Goal: Information Seeking & Learning: Learn about a topic

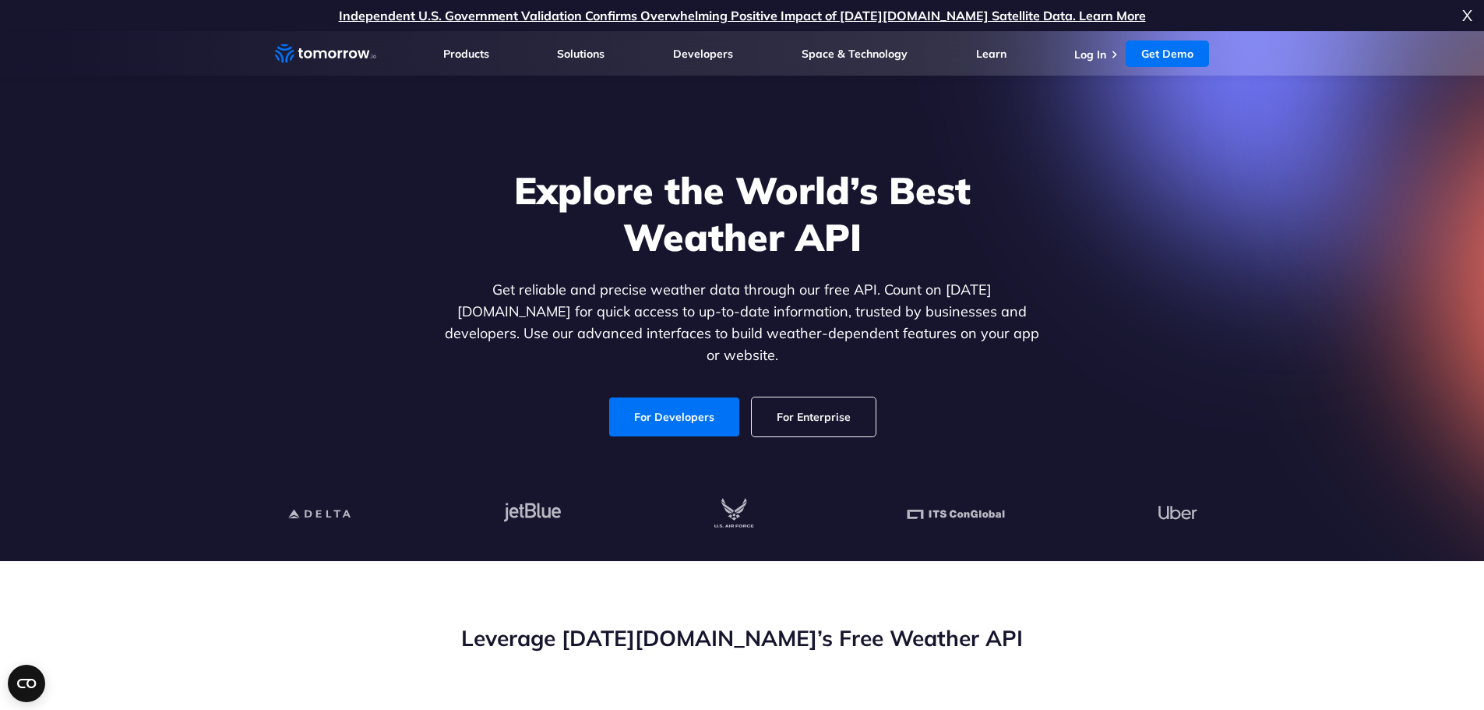
click at [671, 403] on link "For Developers" at bounding box center [674, 417] width 139 height 41
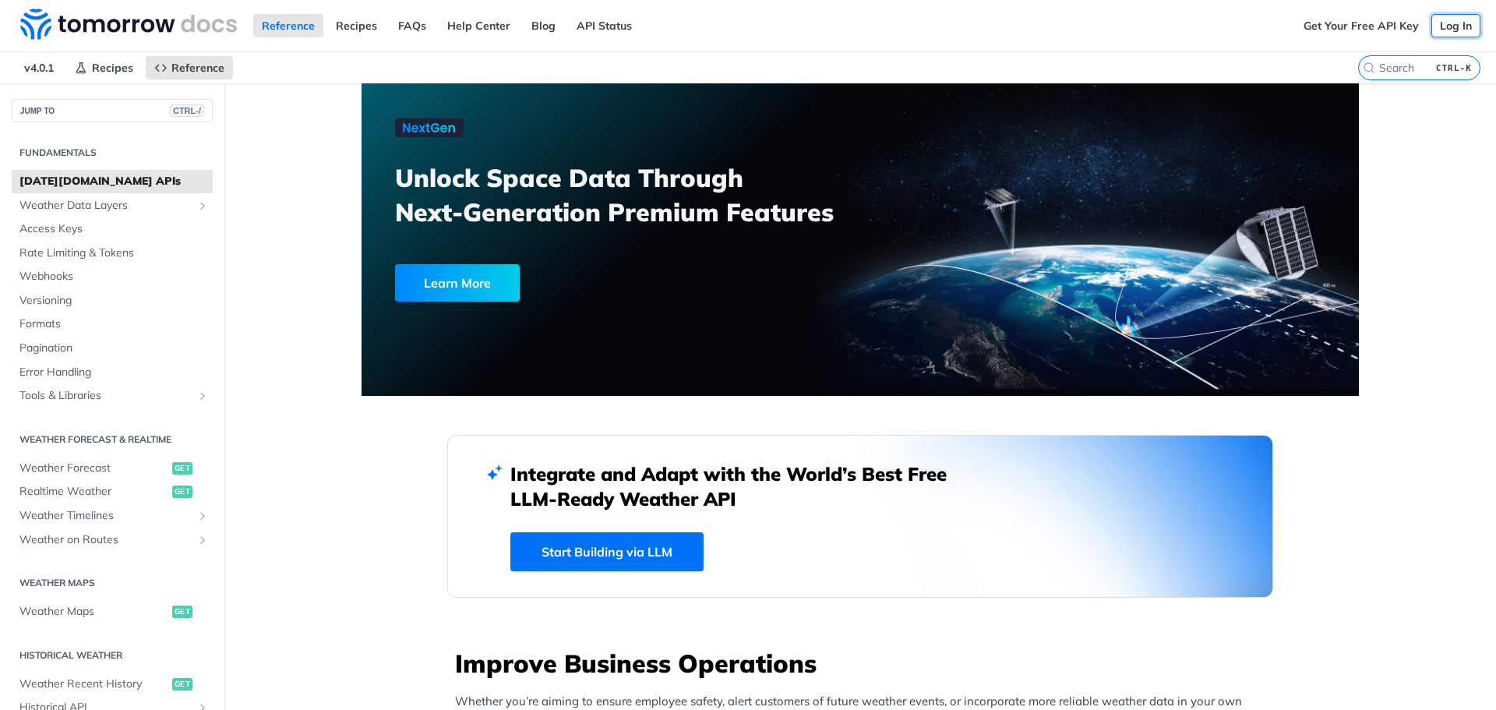
click at [1435, 24] on link "Log In" at bounding box center [1455, 25] width 49 height 23
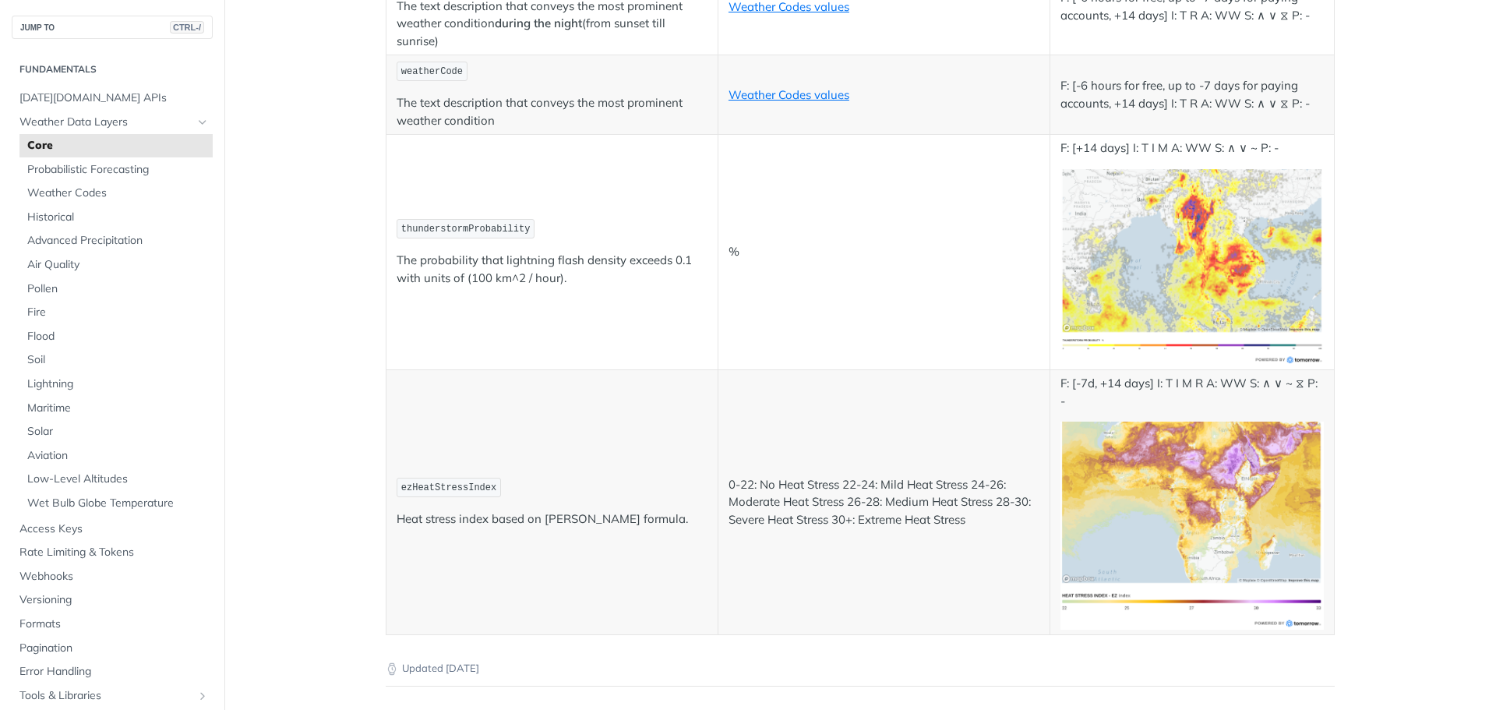
scroll to position [8026, 0]
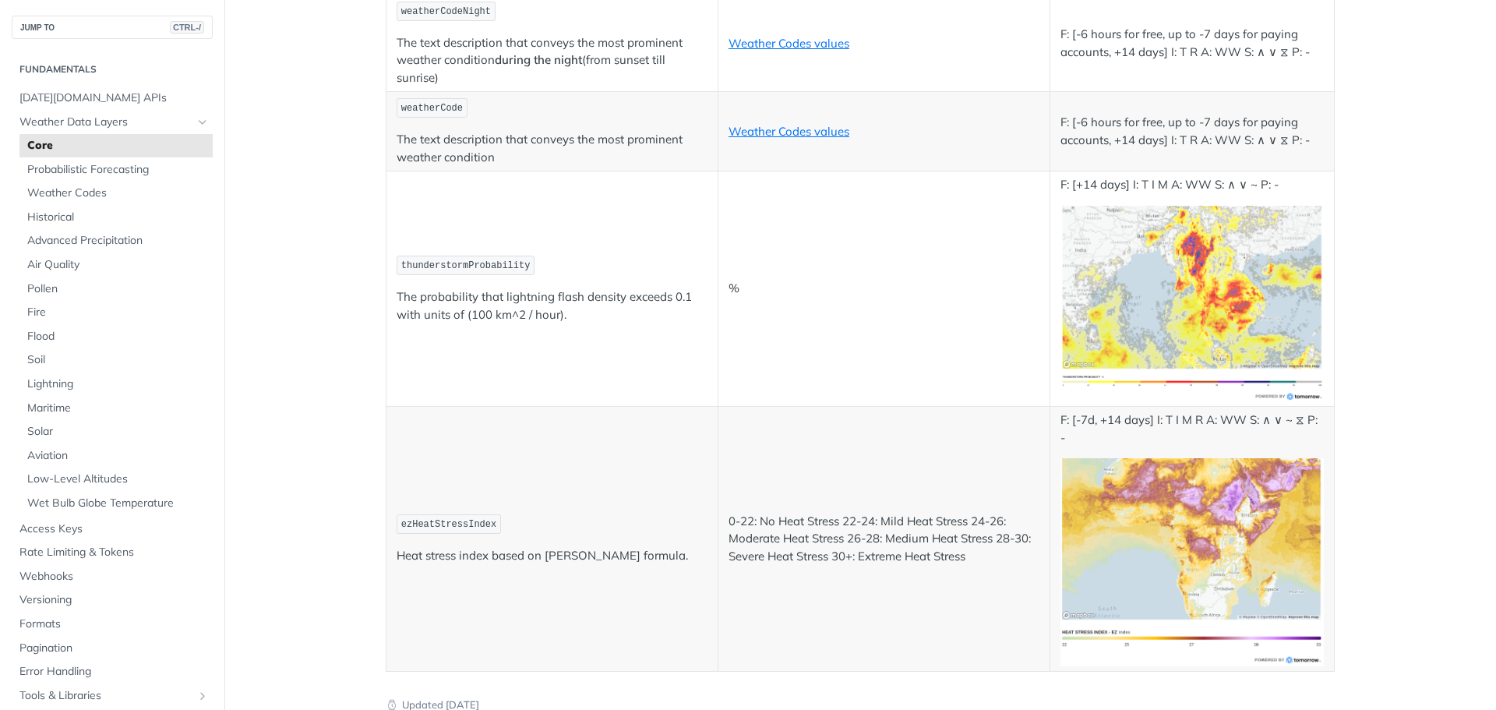
click at [478, 270] on span "thunderstormProbability" at bounding box center [465, 265] width 129 height 11
drag, startPoint x: 512, startPoint y: 263, endPoint x: 396, endPoint y: 267, distance: 116.2
click at [401, 267] on span "thunderstormProbability" at bounding box center [465, 265] width 129 height 11
drag, startPoint x: 421, startPoint y: 268, endPoint x: 603, endPoint y: 221, distance: 188.2
click at [592, 212] on td "thunderstormProbability The probability that lightning flash density exceeds 0.…" at bounding box center [552, 288] width 332 height 235
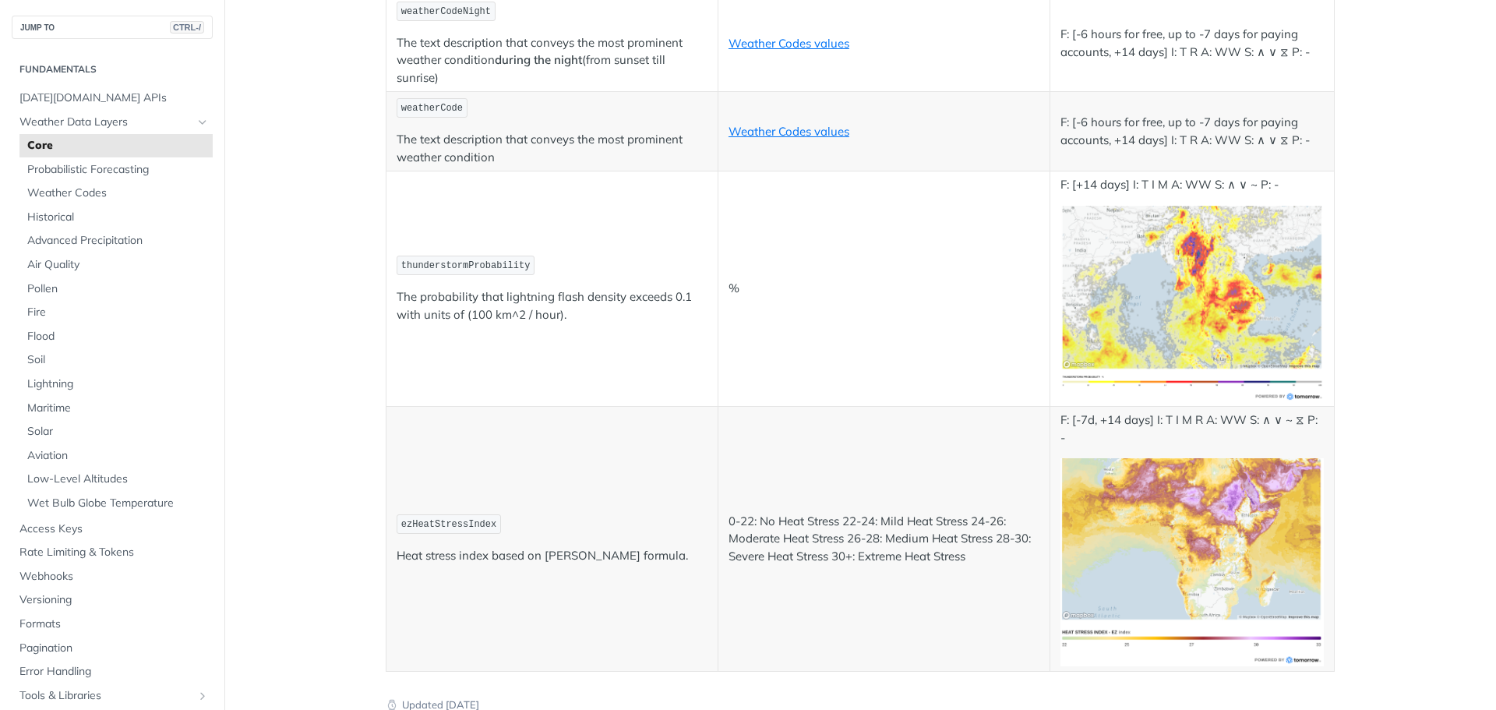
scroll to position [8259, 0]
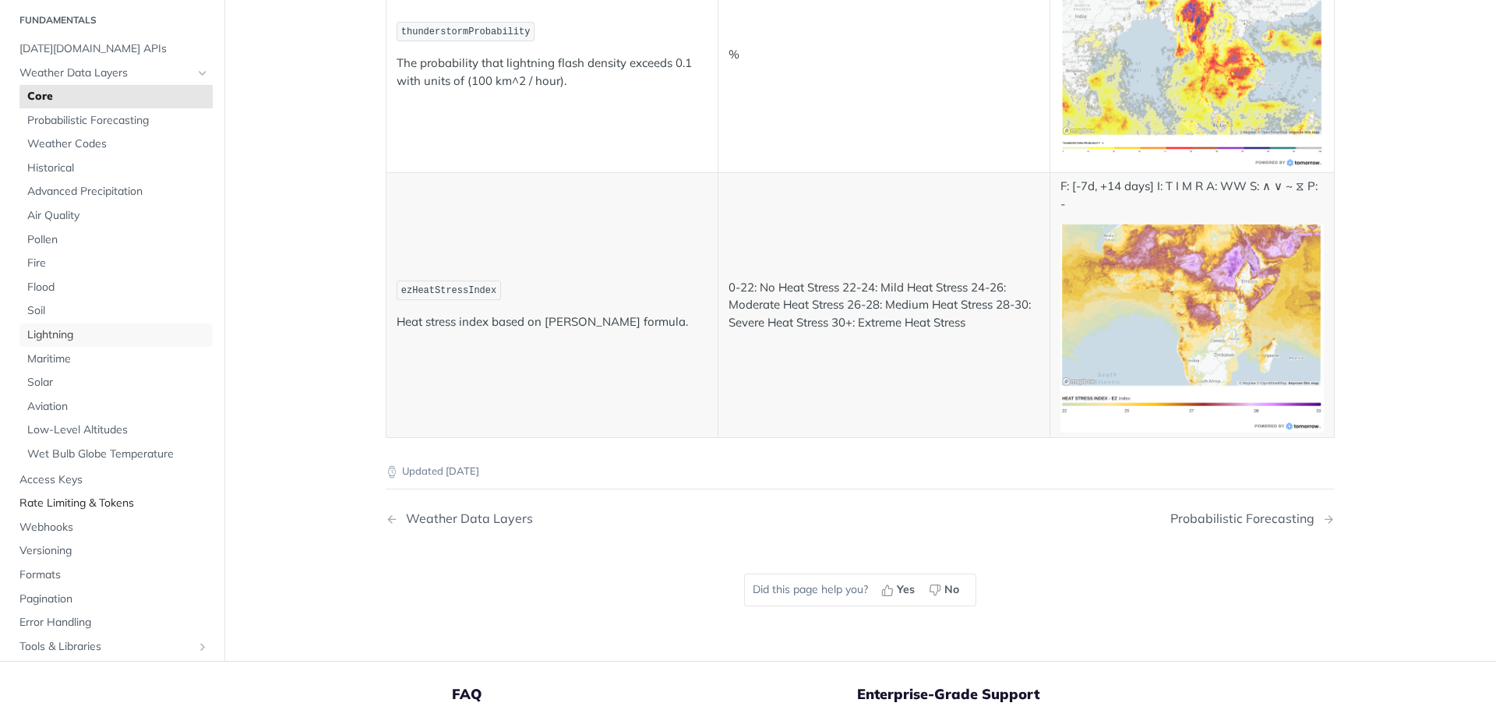
drag, startPoint x: 39, startPoint y: 314, endPoint x: 165, endPoint y: 295, distance: 127.6
click at [39, 327] on span "Lightning" at bounding box center [118, 335] width 182 height 16
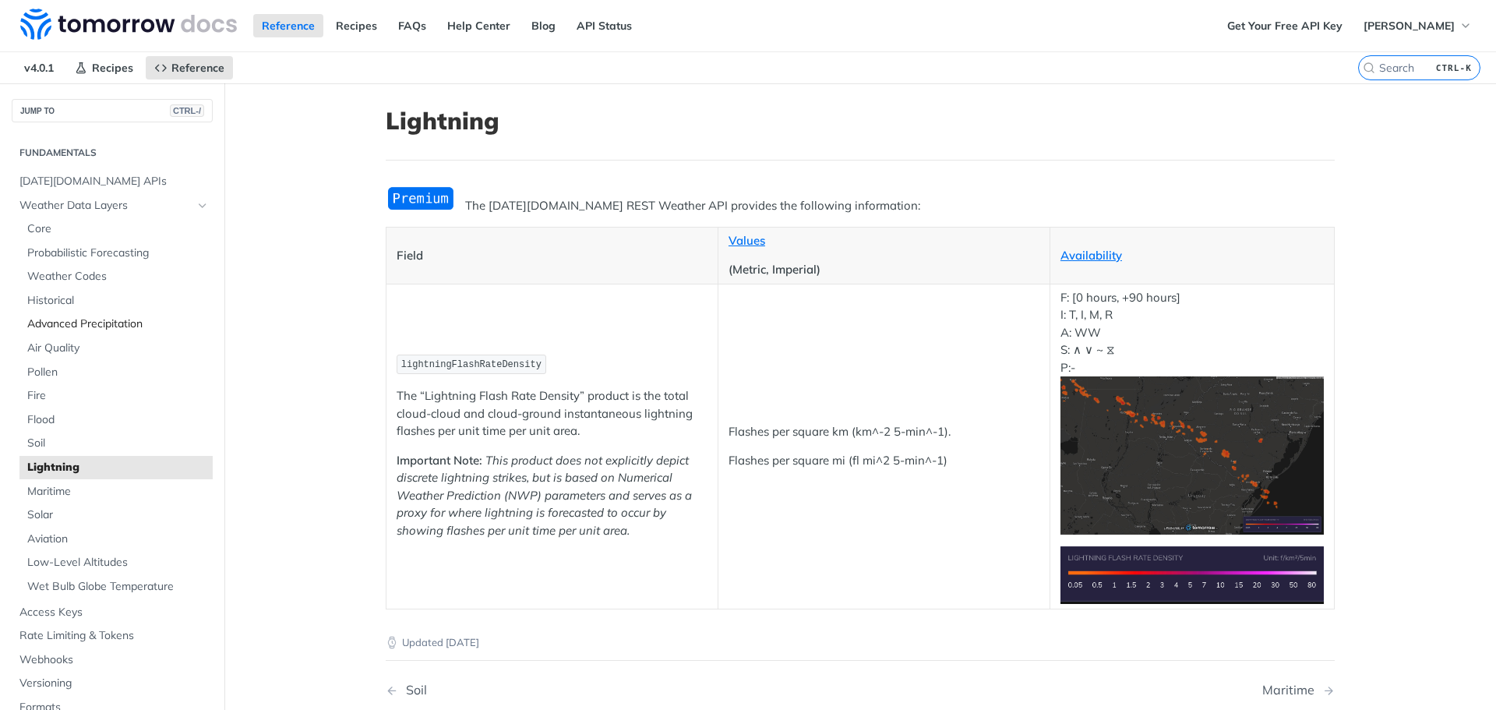
click at [51, 323] on span "Advanced Precipitation" at bounding box center [118, 324] width 182 height 16
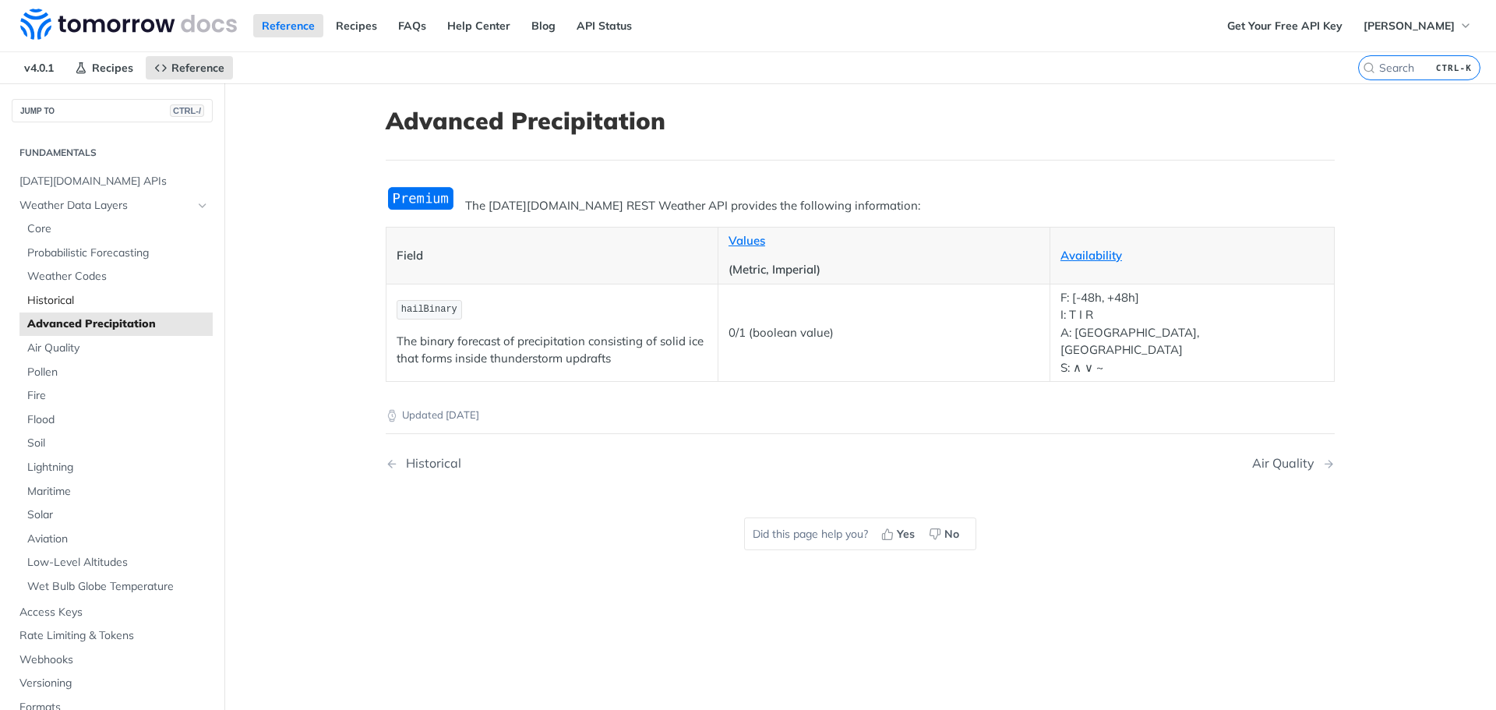
click at [67, 302] on span "Historical" at bounding box center [118, 301] width 182 height 16
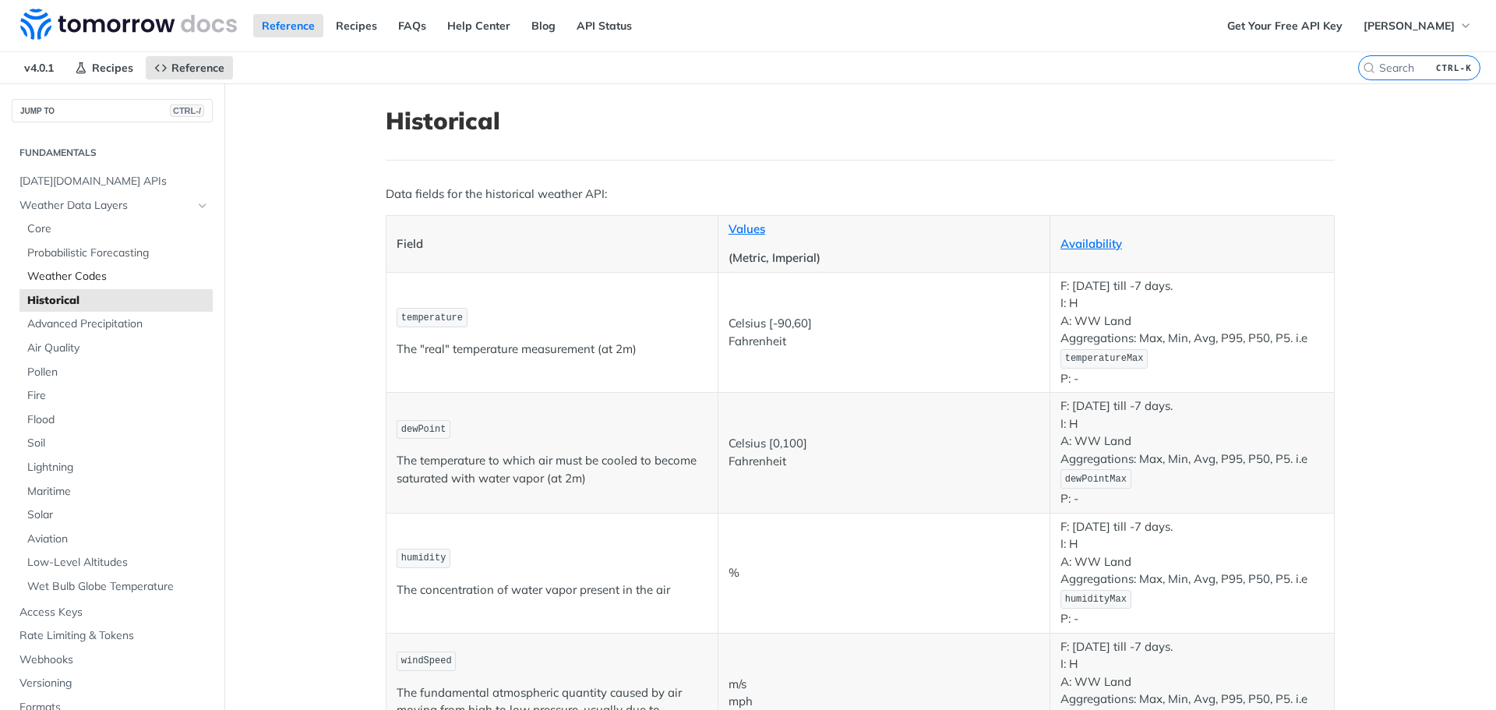
click at [83, 277] on span "Weather Codes" at bounding box center [118, 277] width 182 height 16
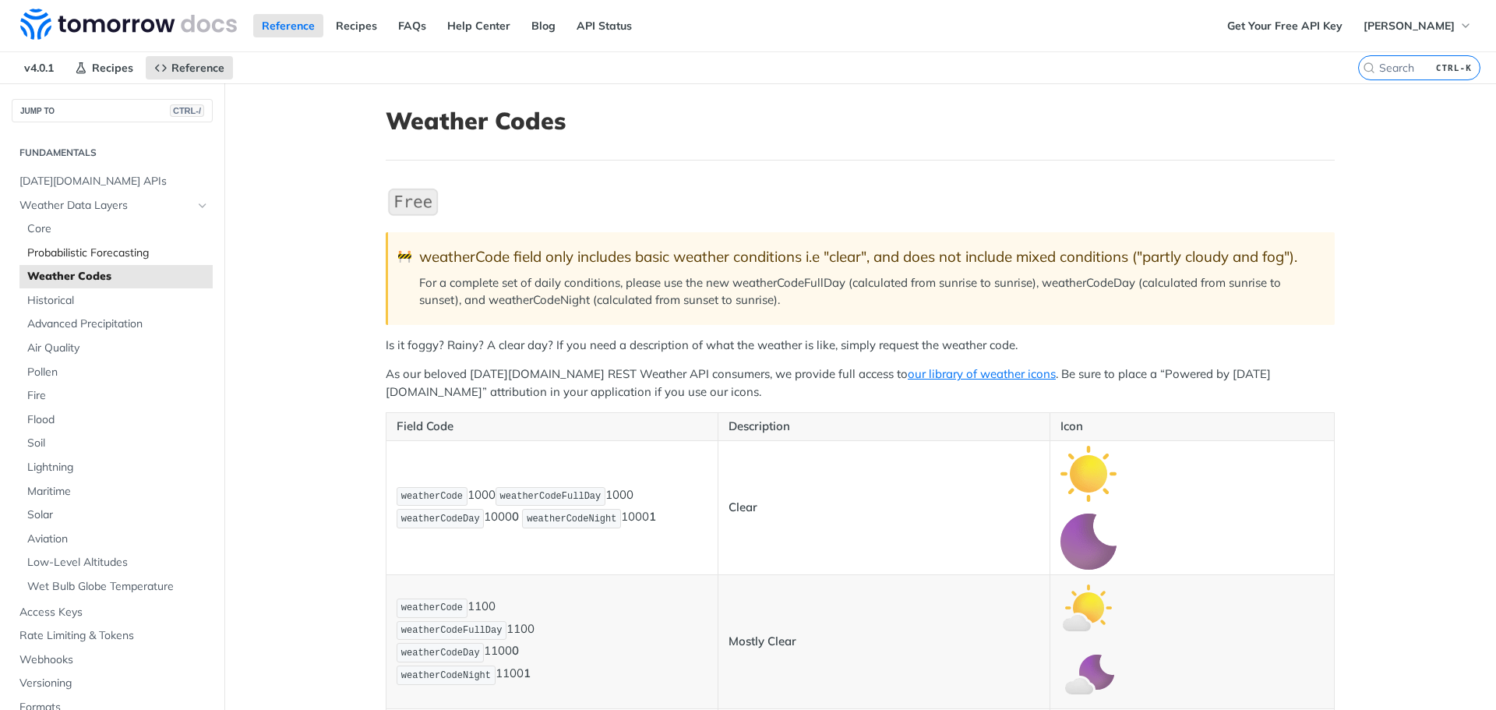
click at [93, 255] on span "Probabilistic Forecasting" at bounding box center [118, 253] width 182 height 16
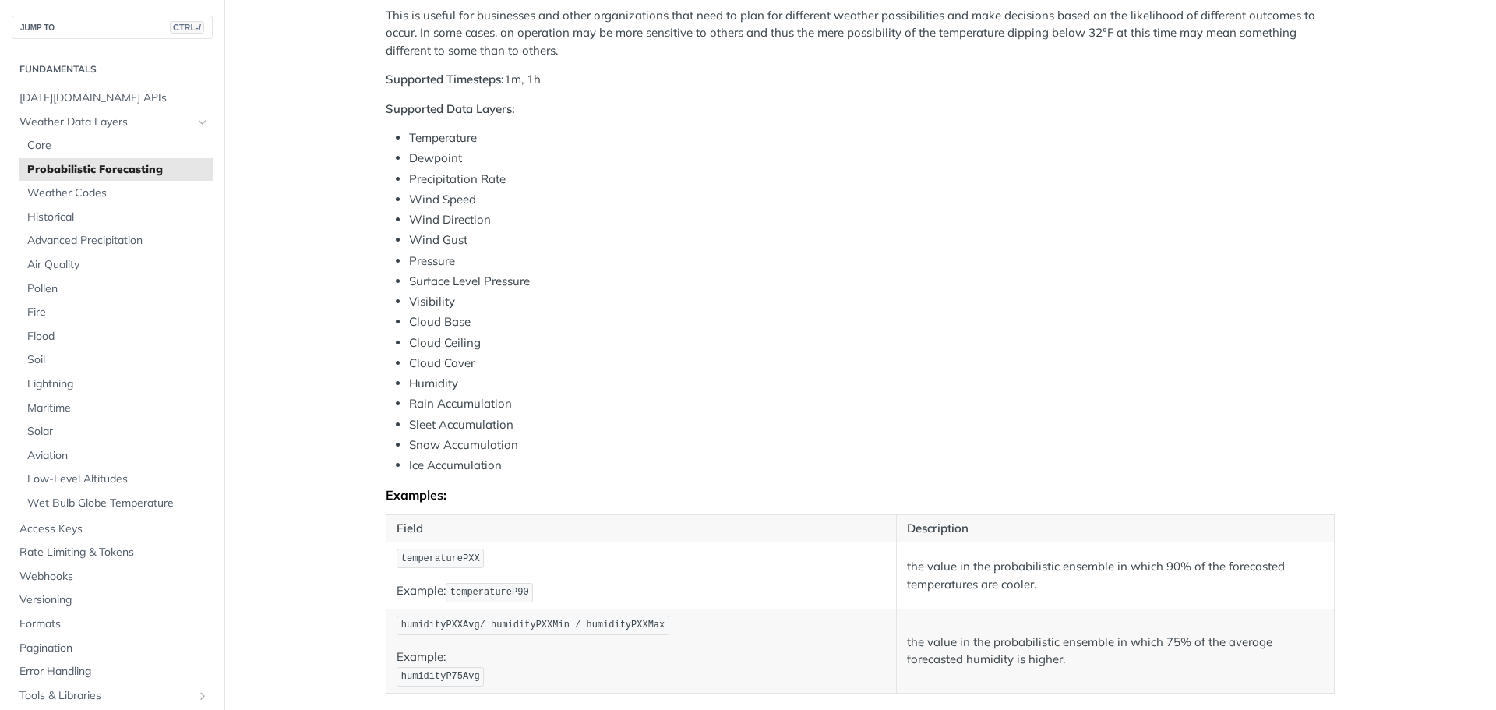
scroll to position [468, 0]
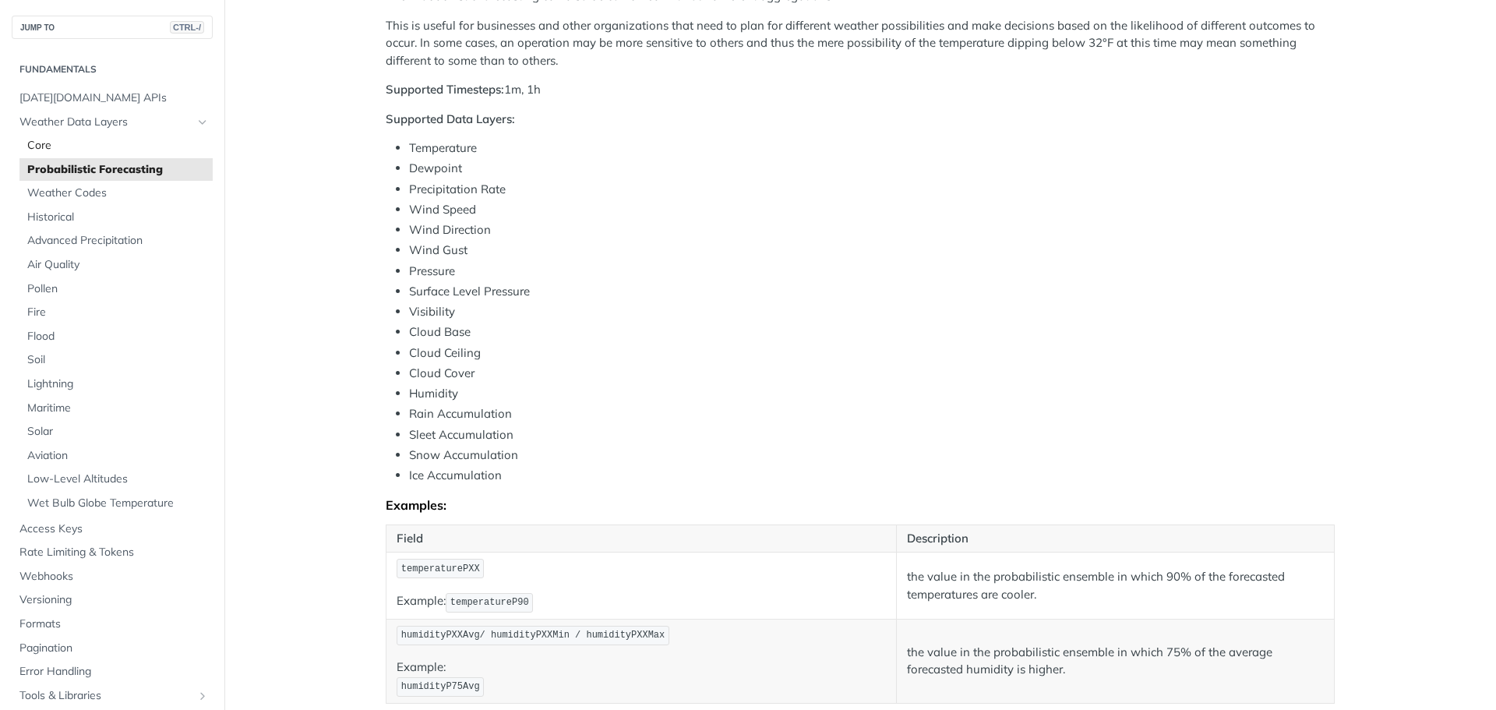
click at [69, 139] on span "Core" at bounding box center [118, 146] width 182 height 16
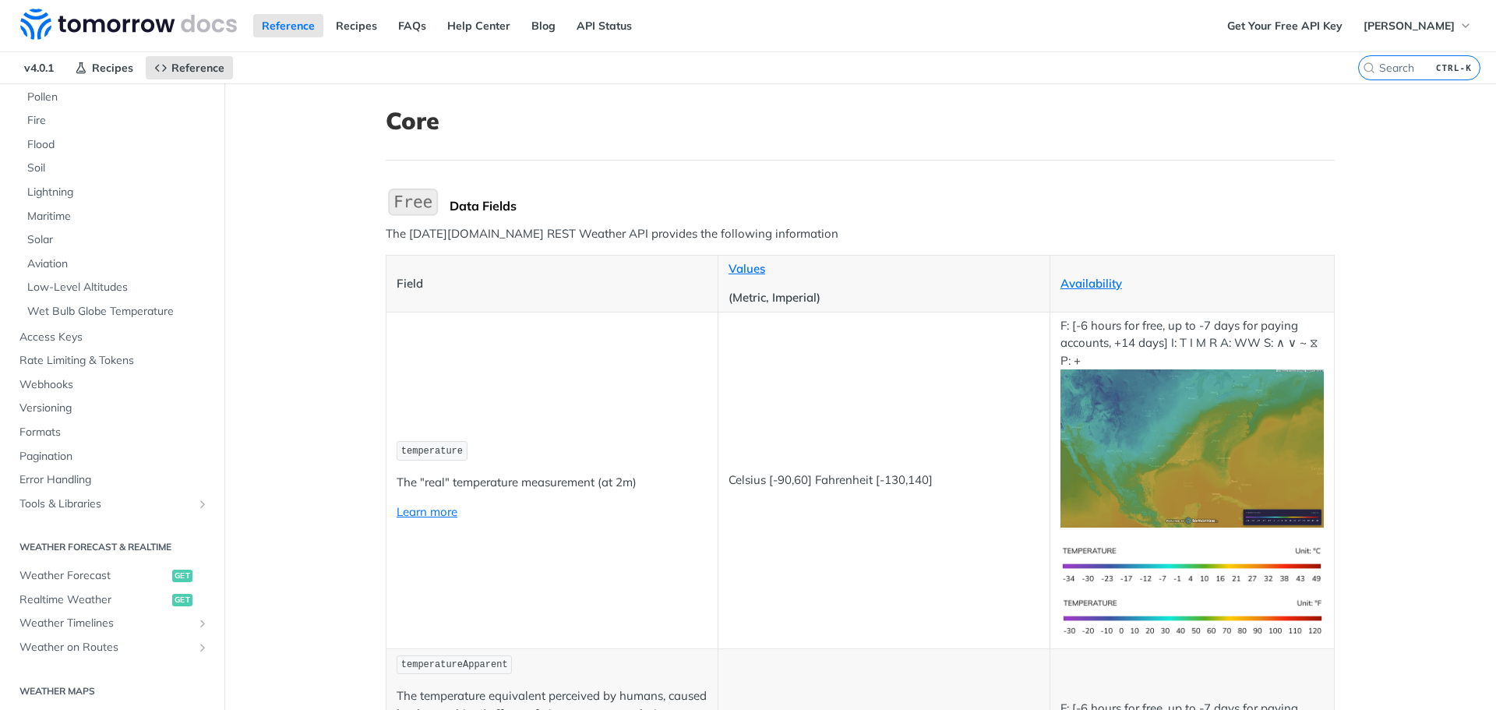
scroll to position [312, 0]
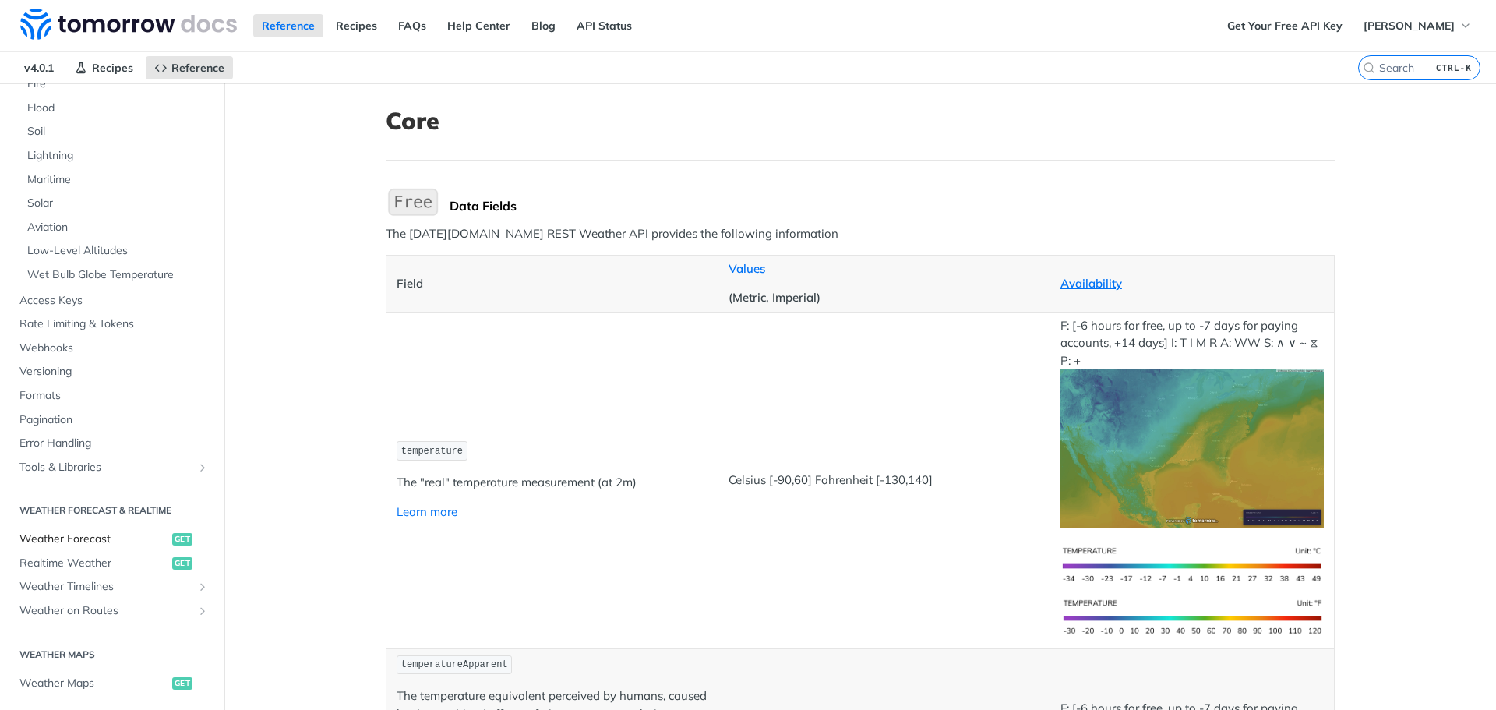
click at [56, 536] on span "Weather Forecast" at bounding box center [93, 539] width 149 height 16
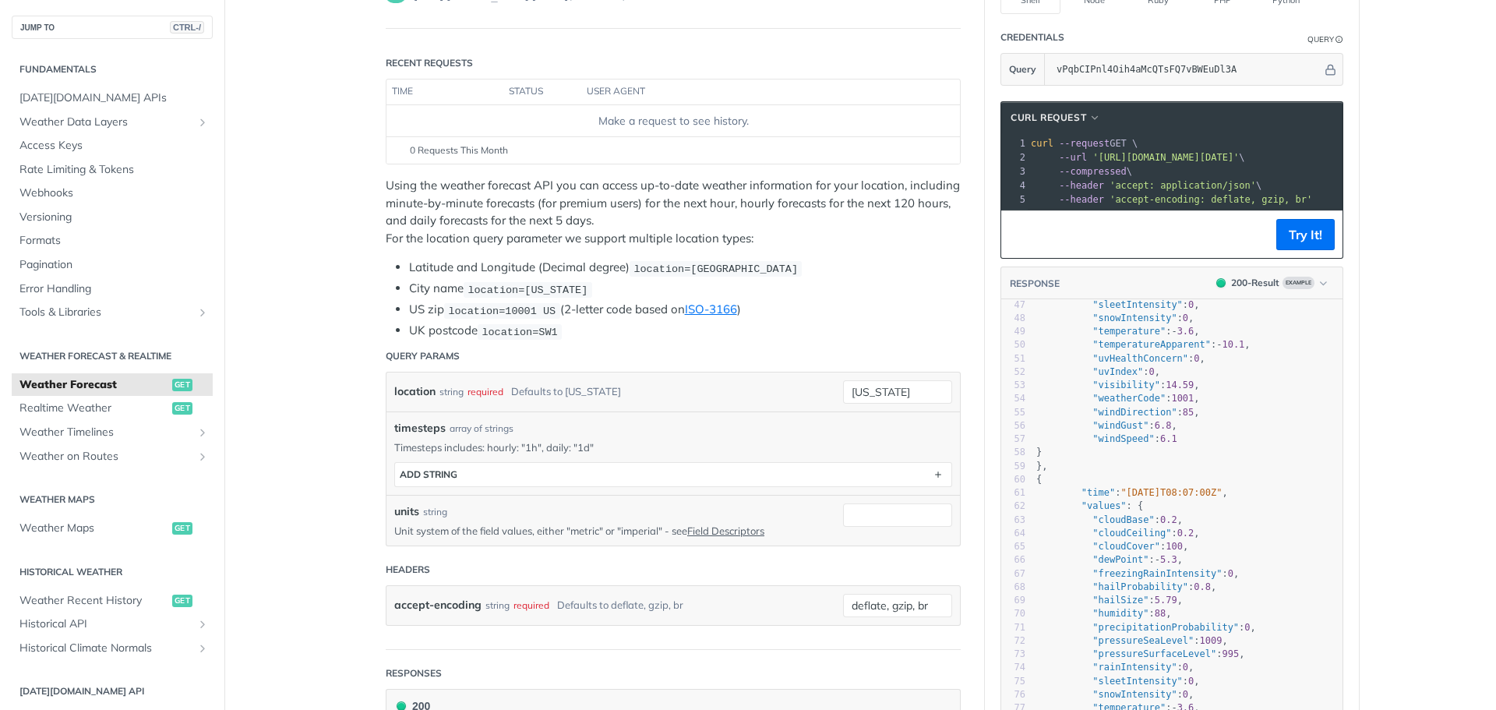
scroll to position [234, 0]
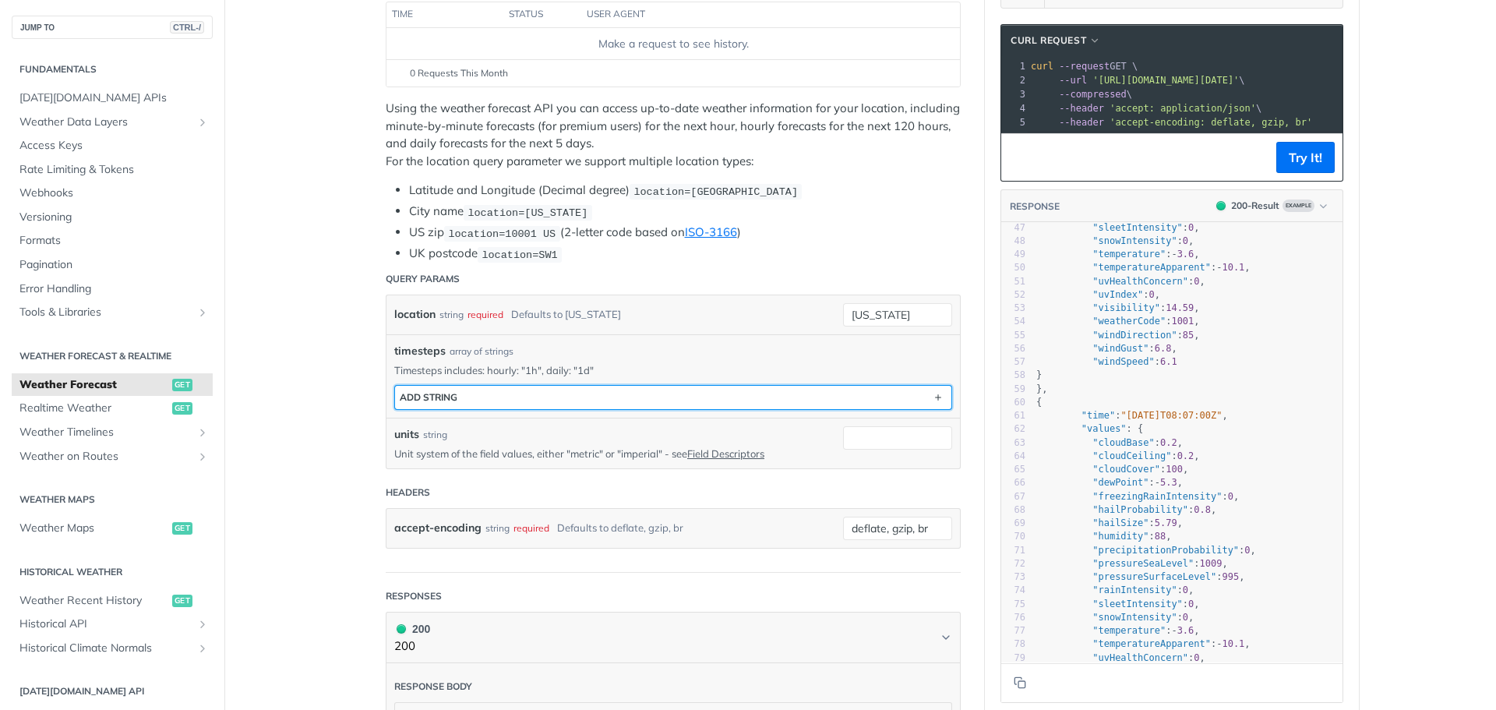
click at [477, 404] on button "ADD string" at bounding box center [673, 397] width 556 height 23
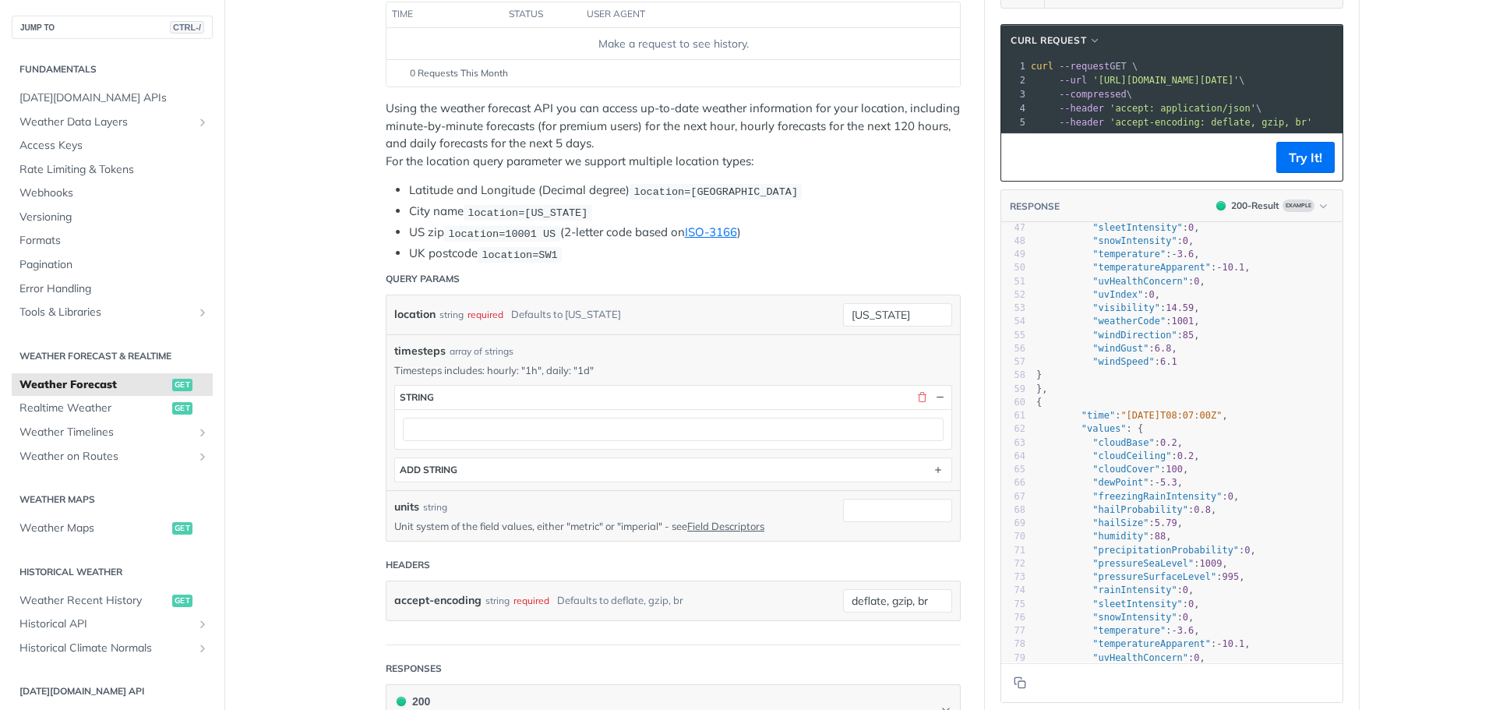
click at [919, 398] on button "button" at bounding box center [922, 397] width 14 height 14
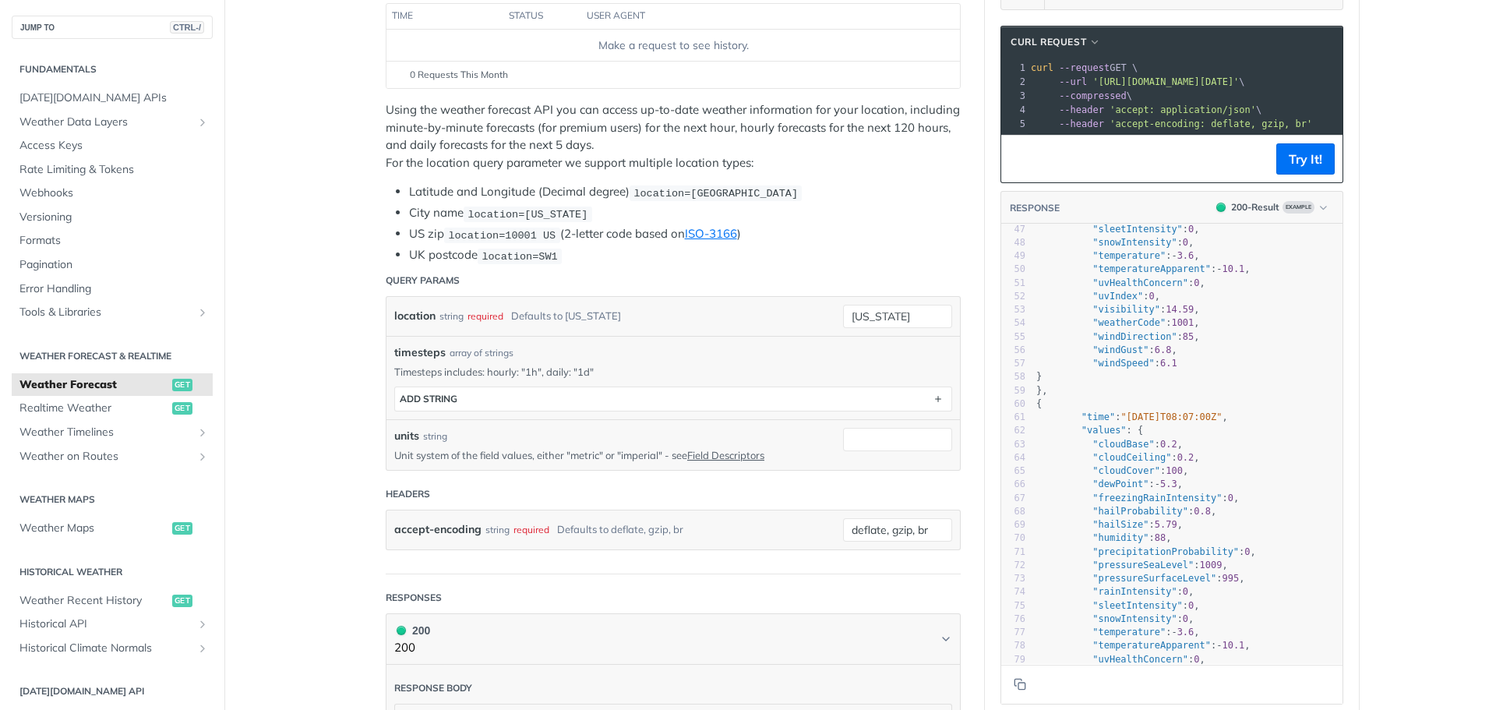
scroll to position [312, 0]
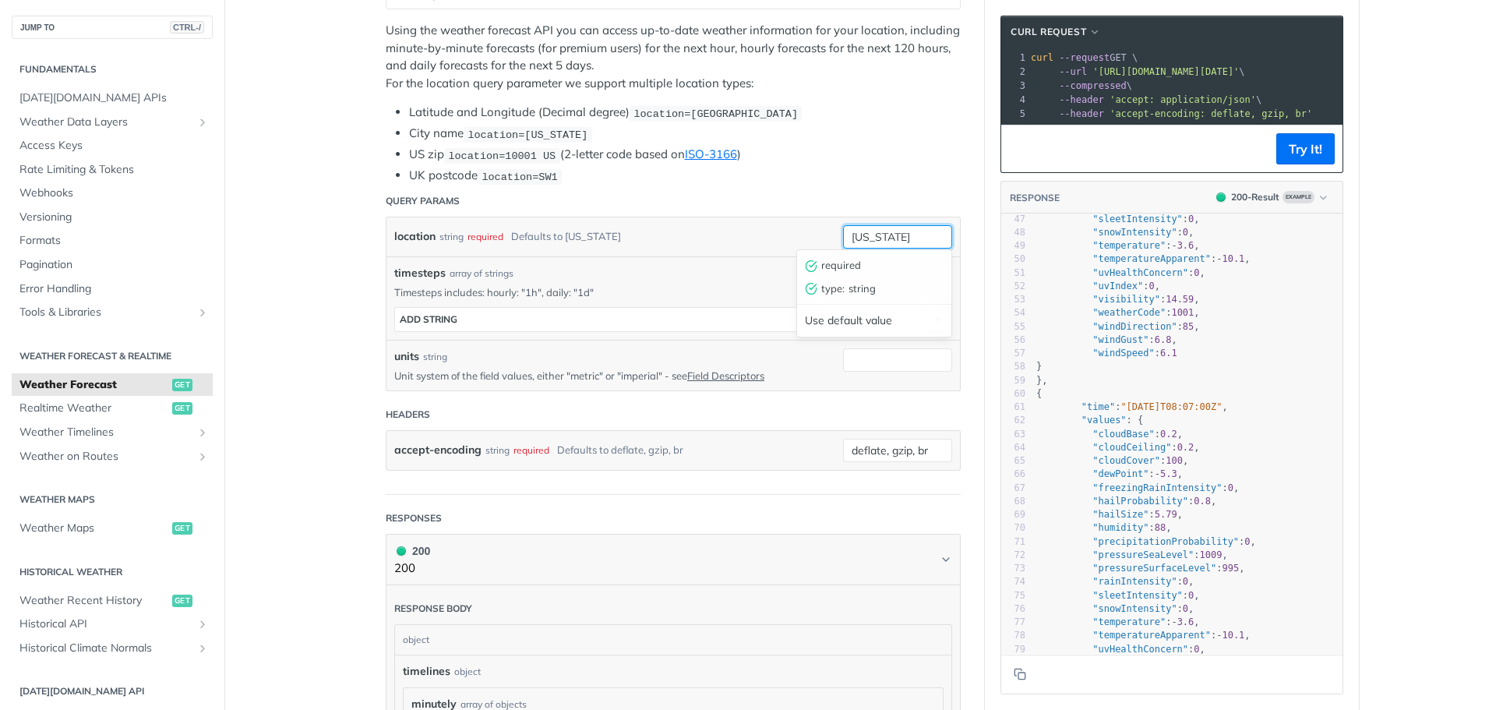
drag, startPoint x: 909, startPoint y: 234, endPoint x: 782, endPoint y: 248, distance: 127.8
click at [782, 248] on div "location string required Defaults to new york new york required type : string U…" at bounding box center [672, 236] width 573 height 39
type input "raleigh"
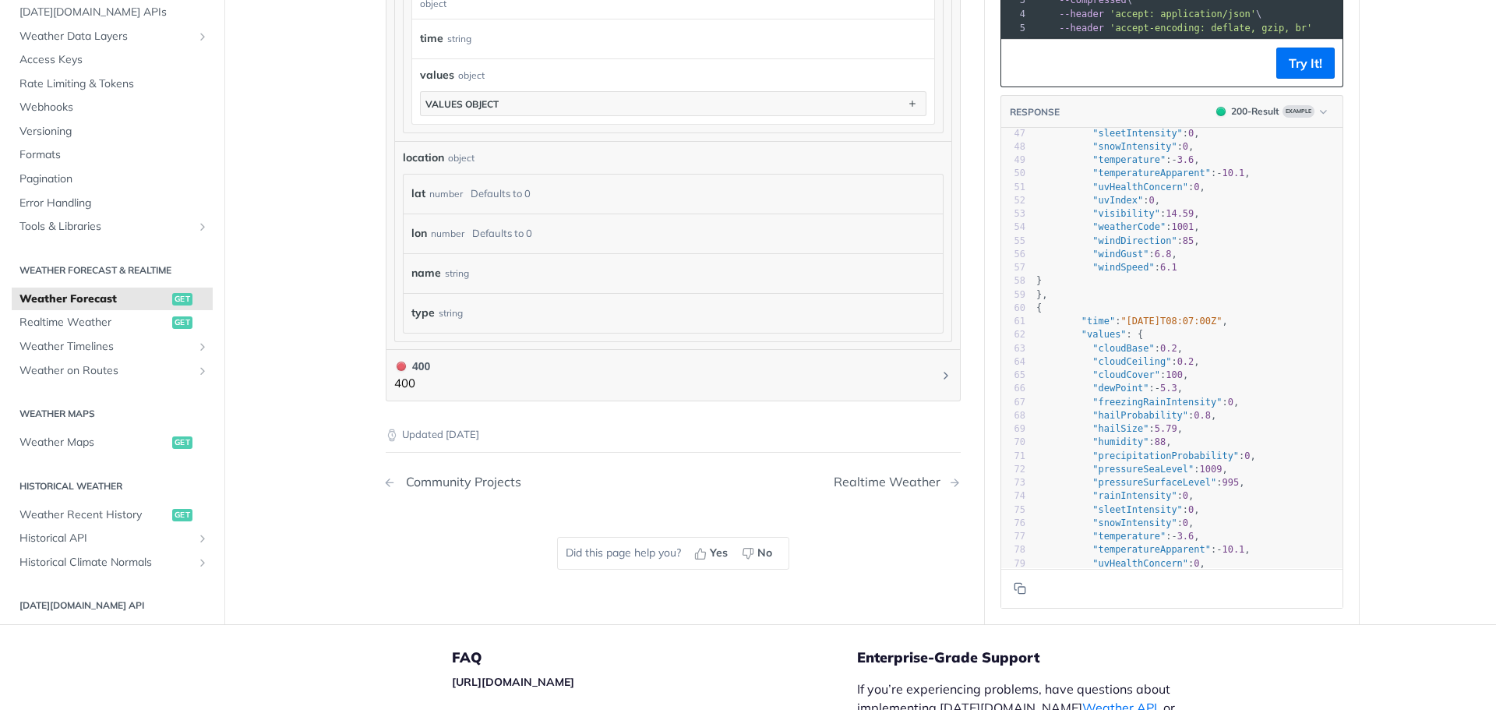
scroll to position [1403, 0]
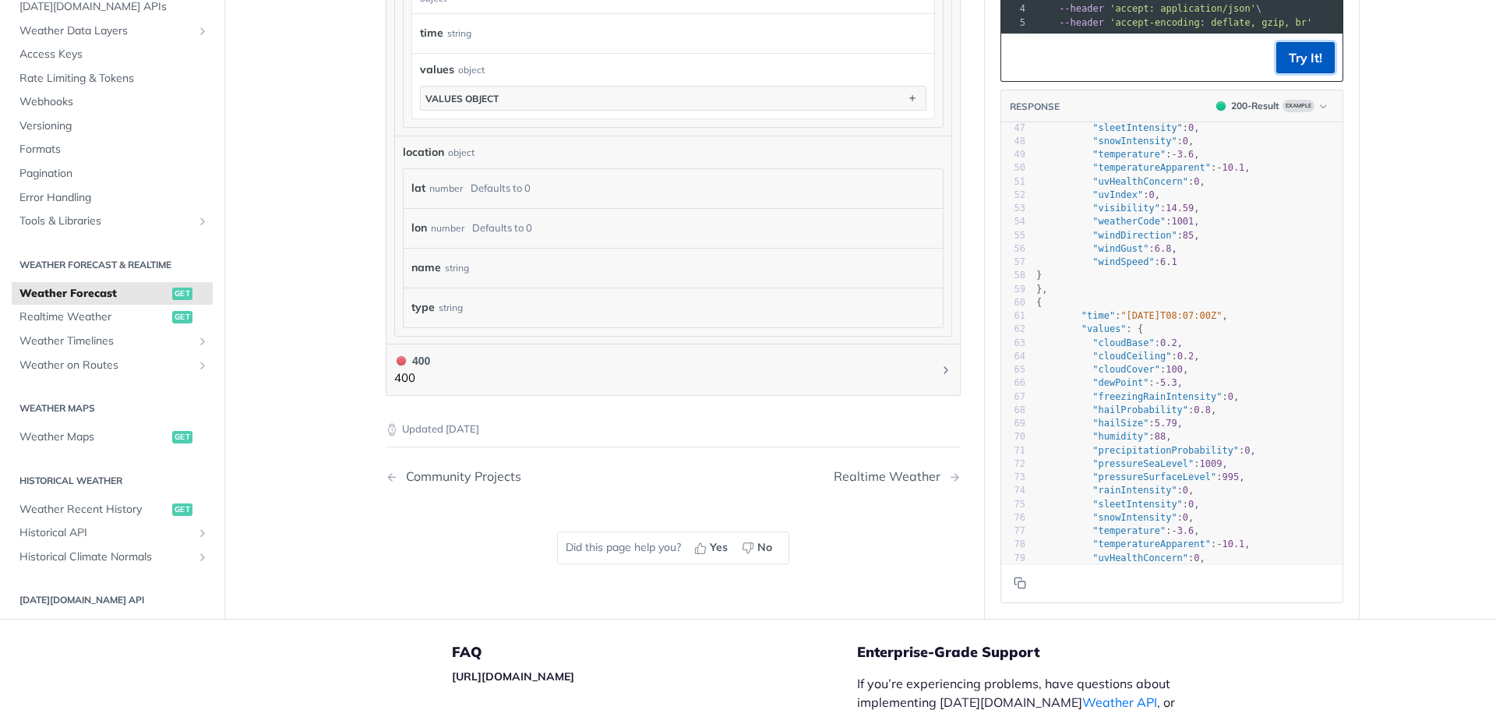
drag, startPoint x: 1294, startPoint y: 73, endPoint x: 1299, endPoint y: 81, distance: 9.1
click at [1294, 73] on button "Try It!" at bounding box center [1305, 57] width 58 height 31
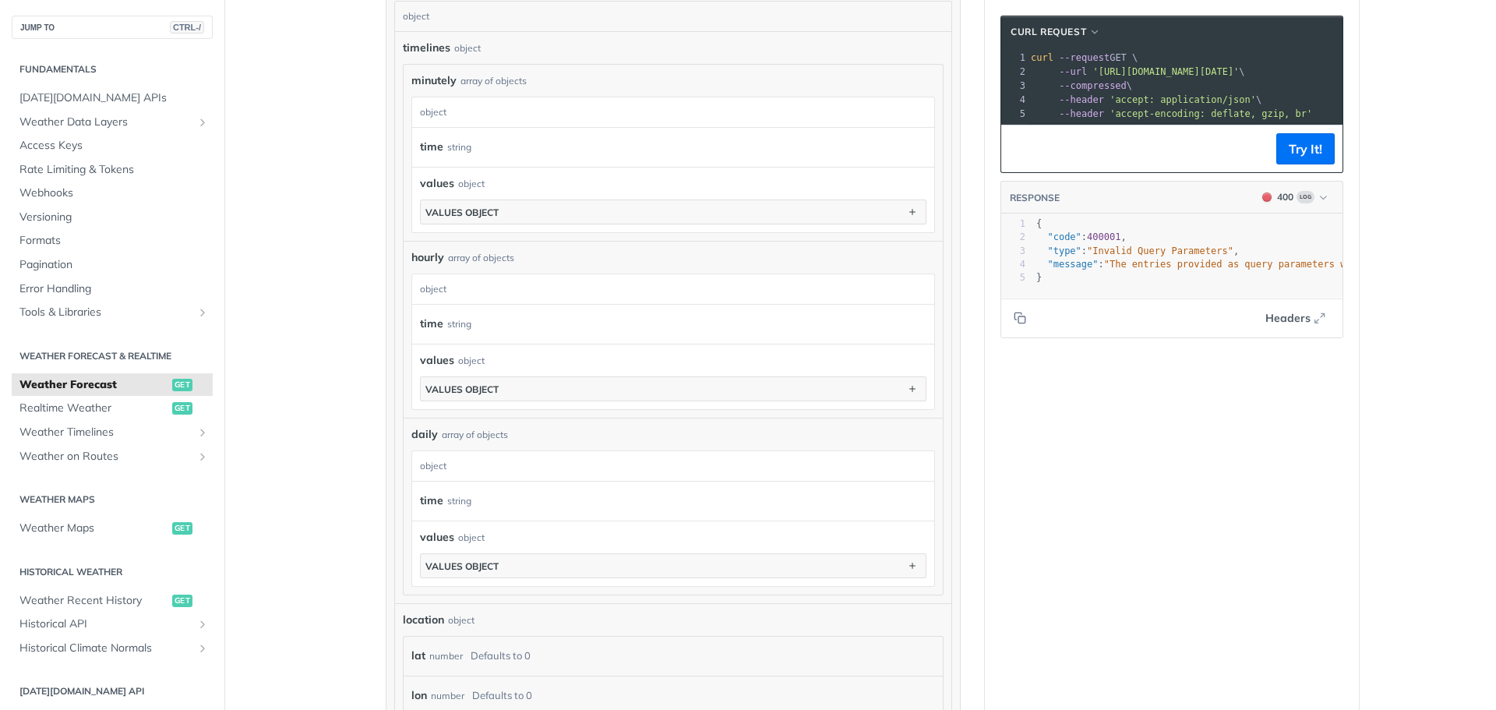
scroll to position [0, 0]
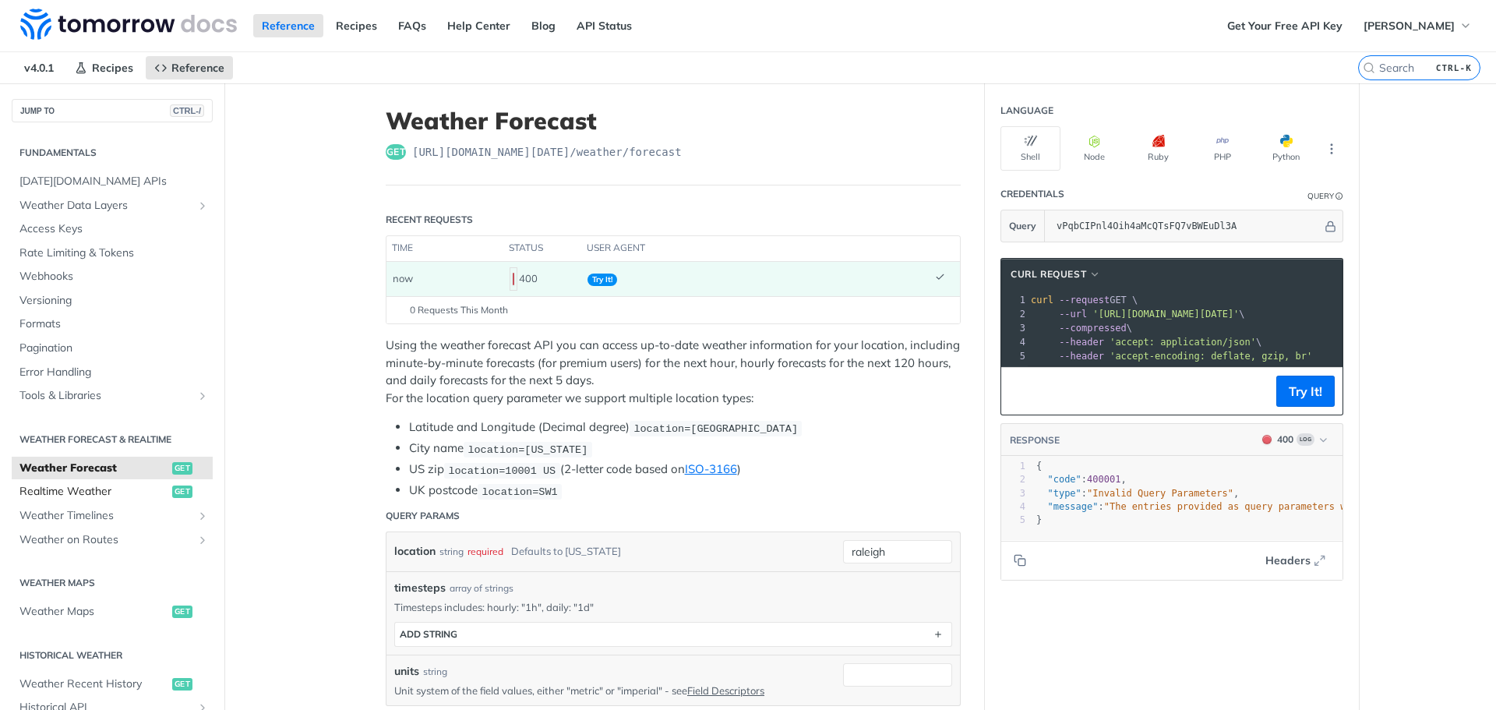
click at [95, 496] on span "Realtime Weather" at bounding box center [93, 492] width 149 height 16
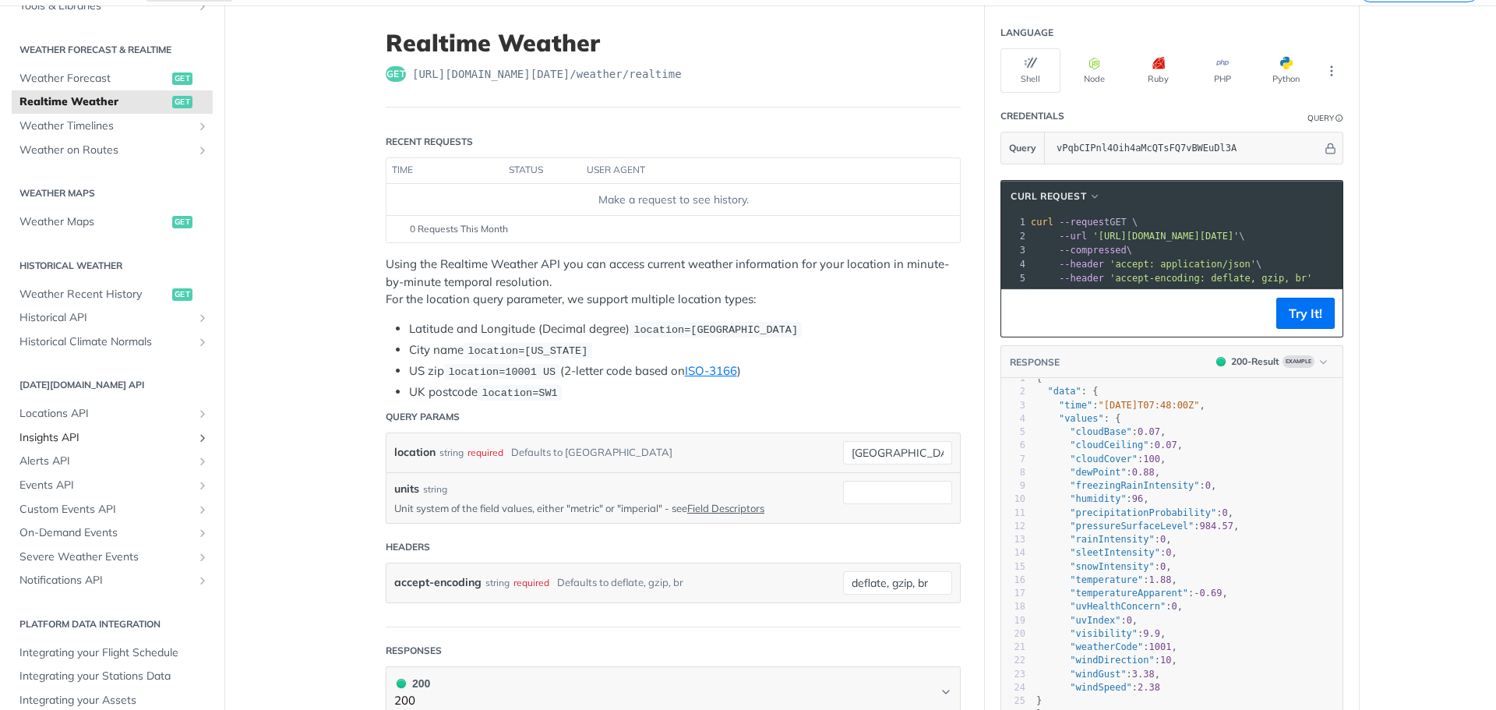
click at [76, 432] on span "Insights API" at bounding box center [105, 438] width 173 height 16
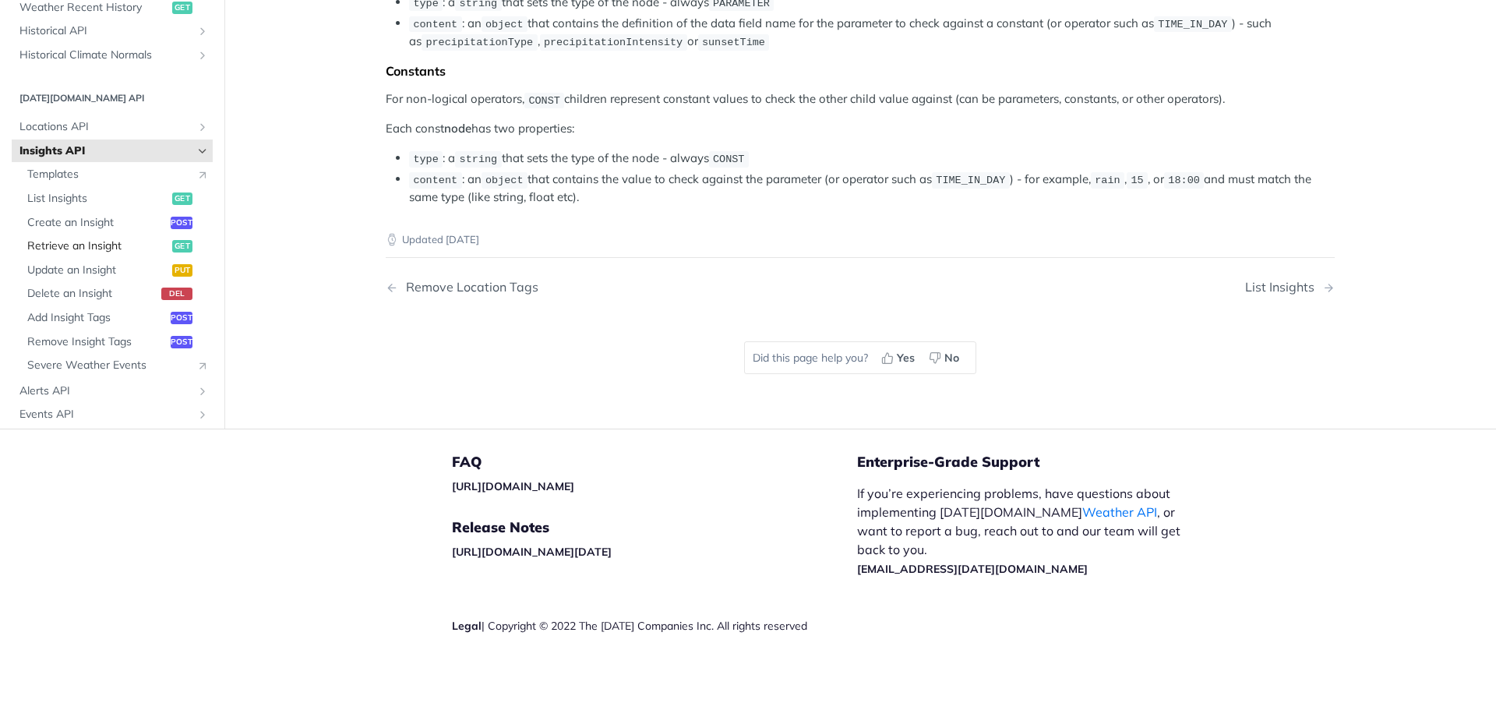
scroll to position [390, 0]
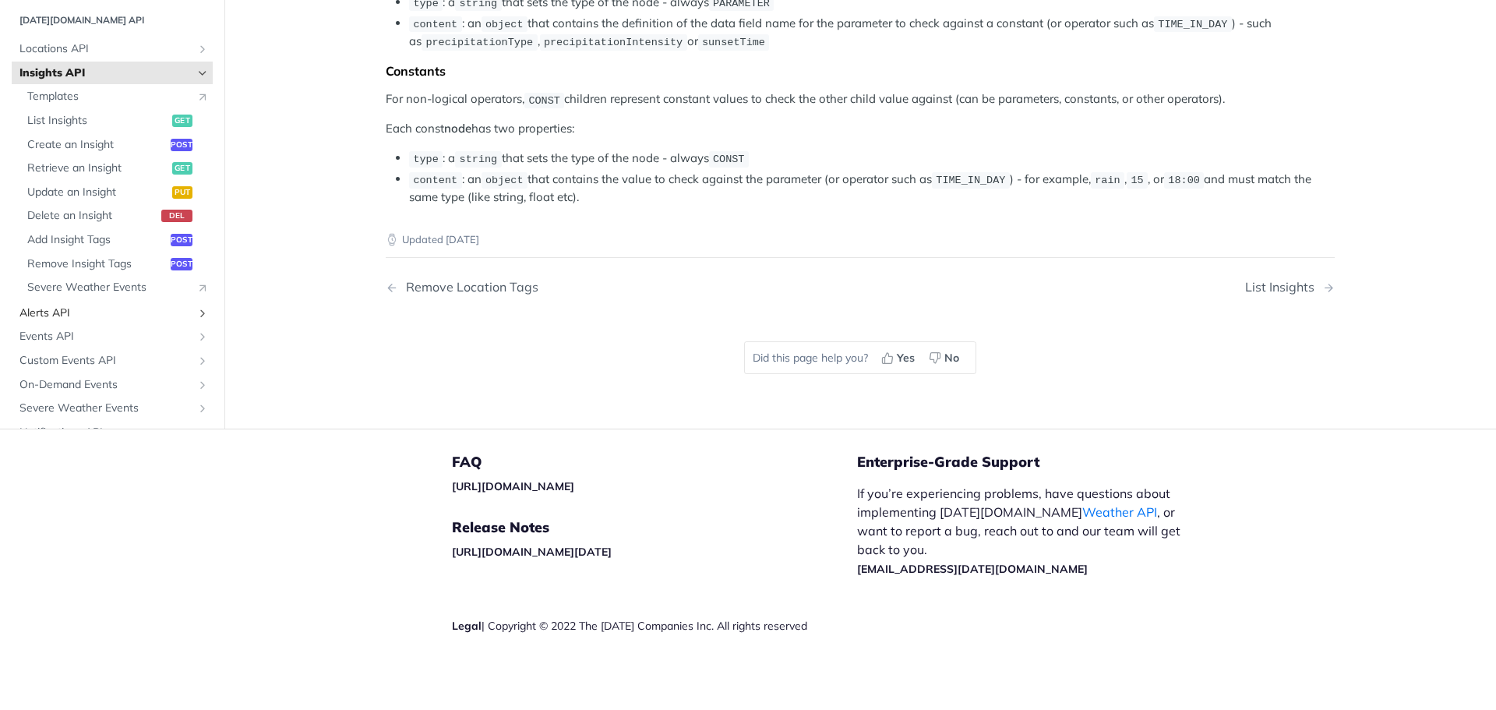
click at [61, 316] on span "Alerts API" at bounding box center [105, 313] width 173 height 16
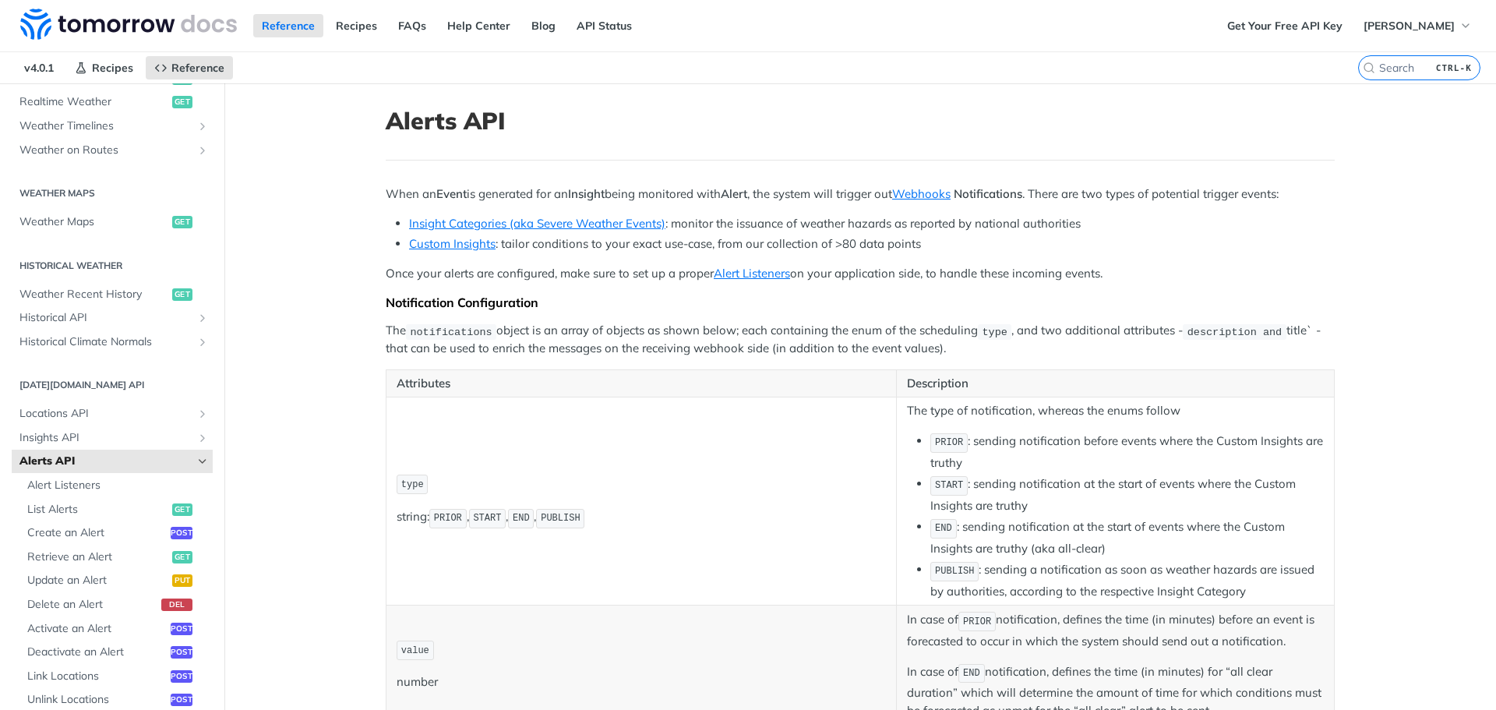
click at [62, 457] on span "Alerts API" at bounding box center [105, 461] width 173 height 16
click at [94, 464] on span "Alerts API" at bounding box center [105, 461] width 173 height 16
click at [196, 460] on icon "Hide subpages for Alerts API" at bounding box center [202, 461] width 12 height 12
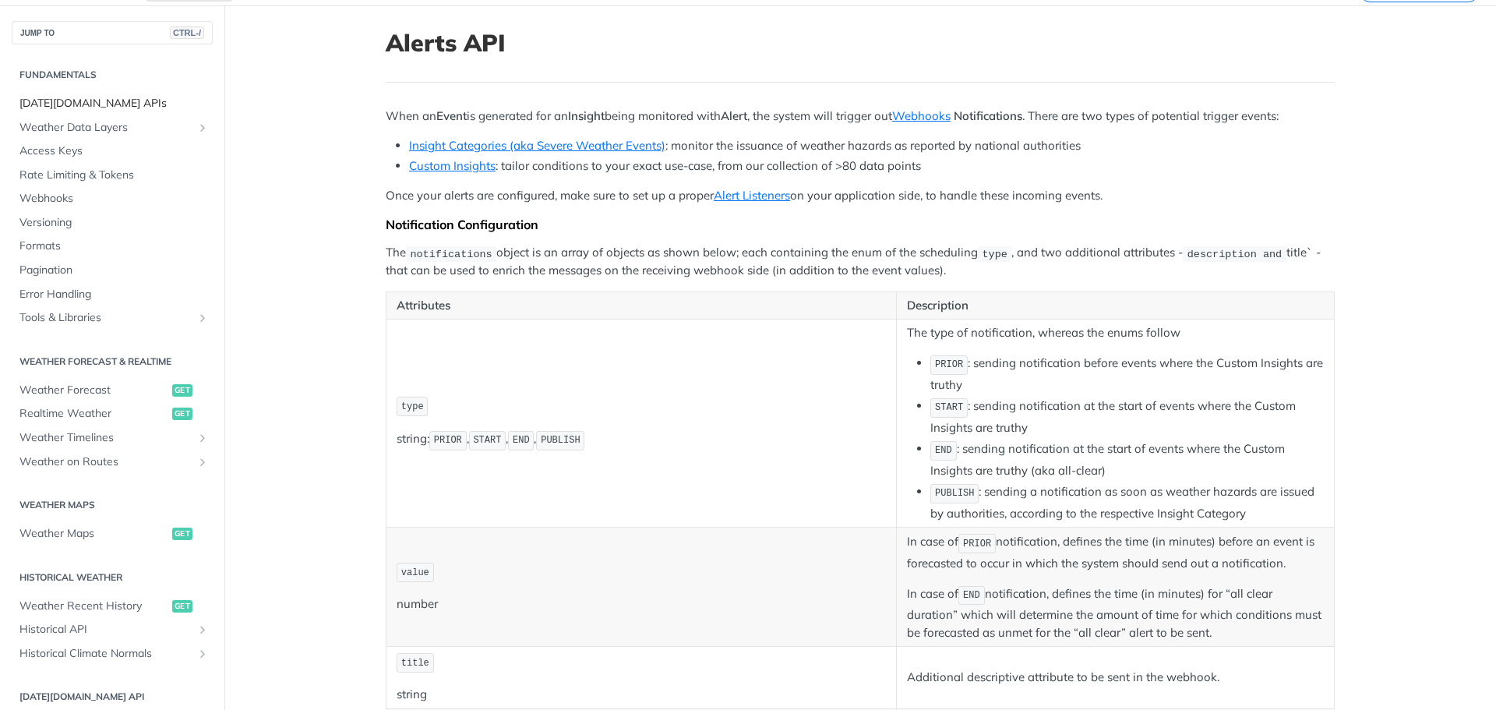
click at [112, 101] on span "Tomorrow.io APIs" at bounding box center [113, 104] width 189 height 16
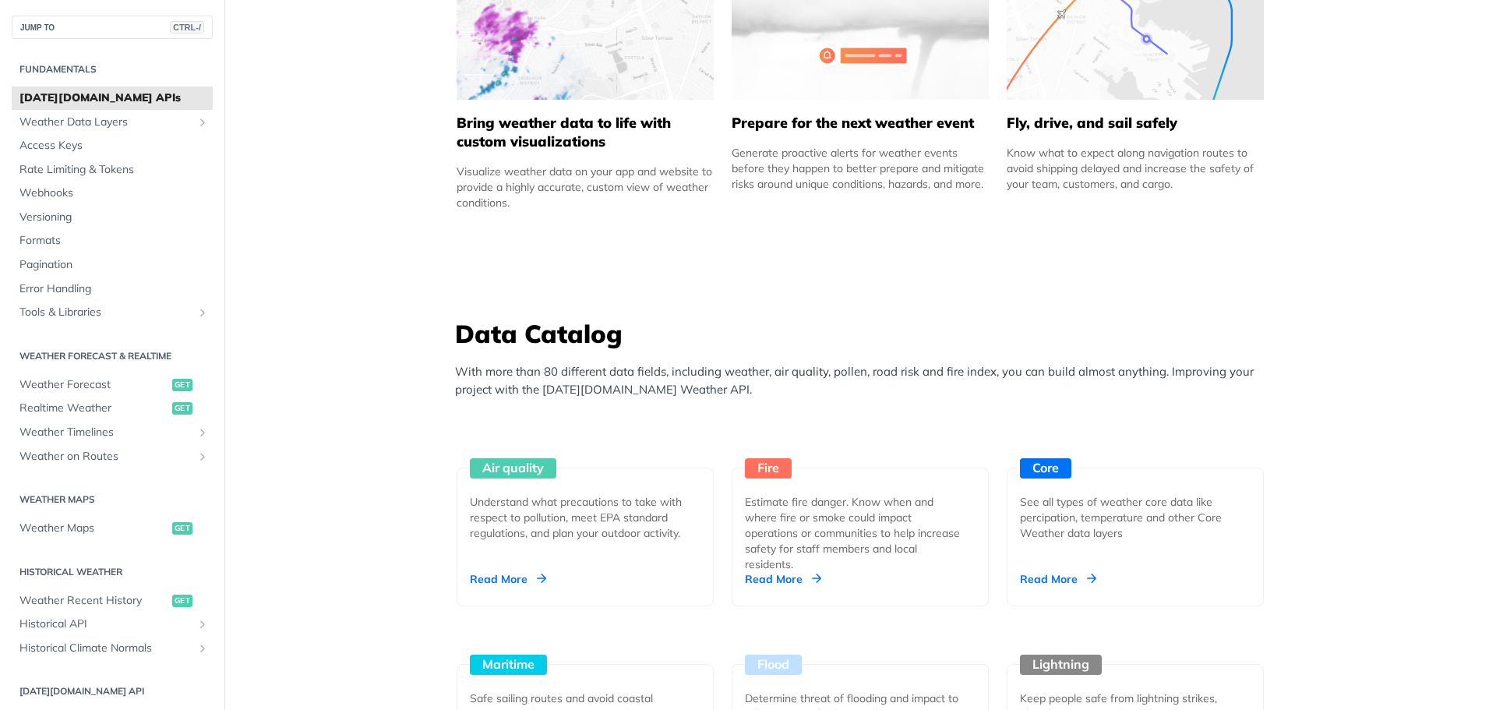
scroll to position [1403, 0]
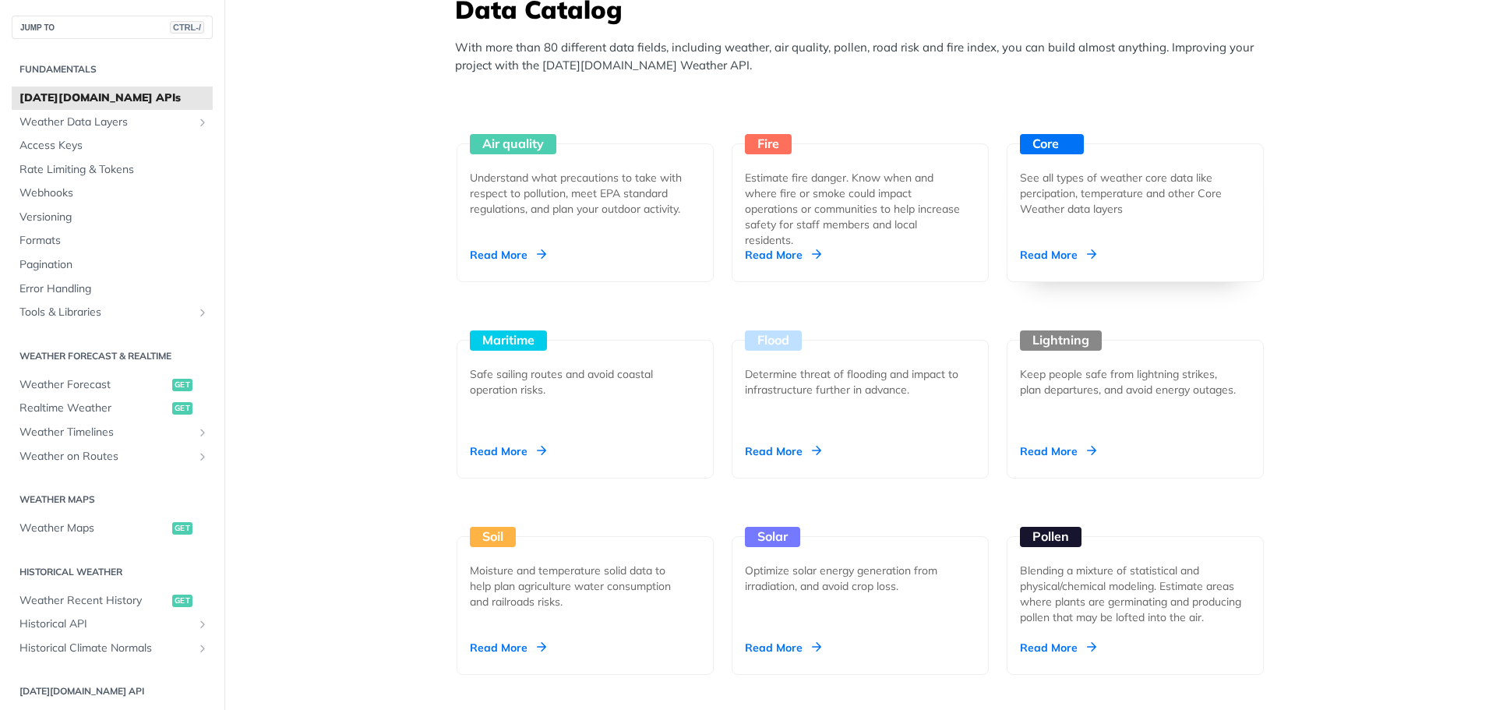
click at [1105, 206] on div "See all types of weather core data like percipation, temperature and other Core…" at bounding box center [1129, 193] width 218 height 47
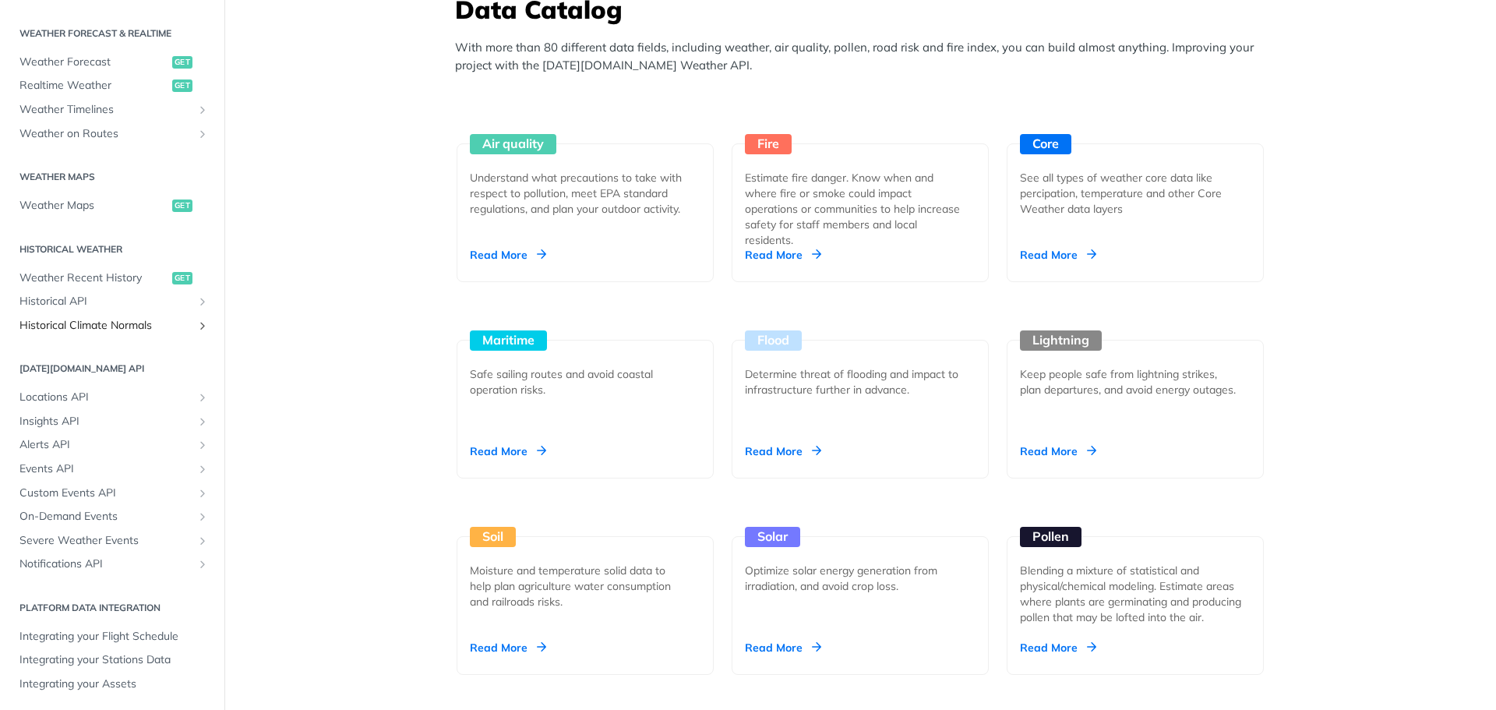
scroll to position [326, 0]
click at [72, 414] on span "Insights API" at bounding box center [105, 419] width 173 height 16
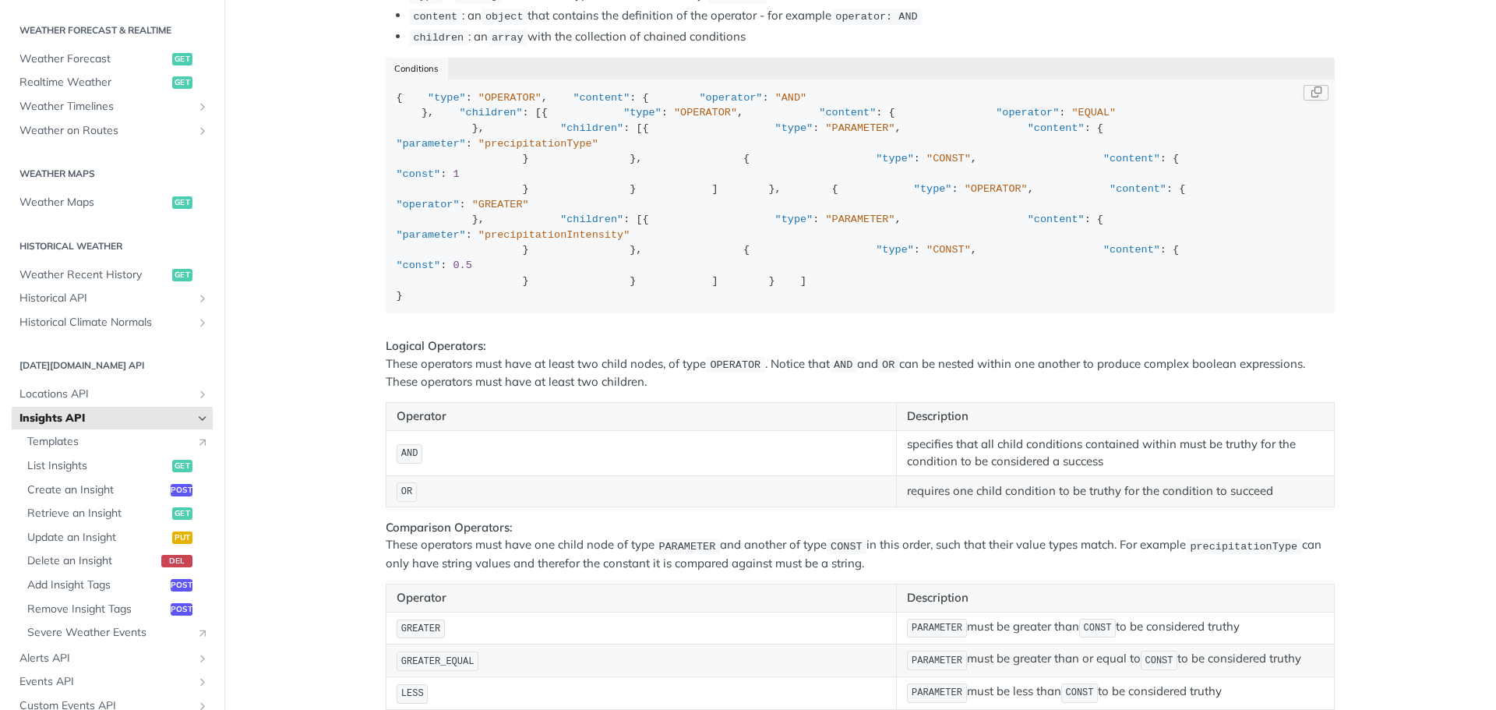
scroll to position [83, 0]
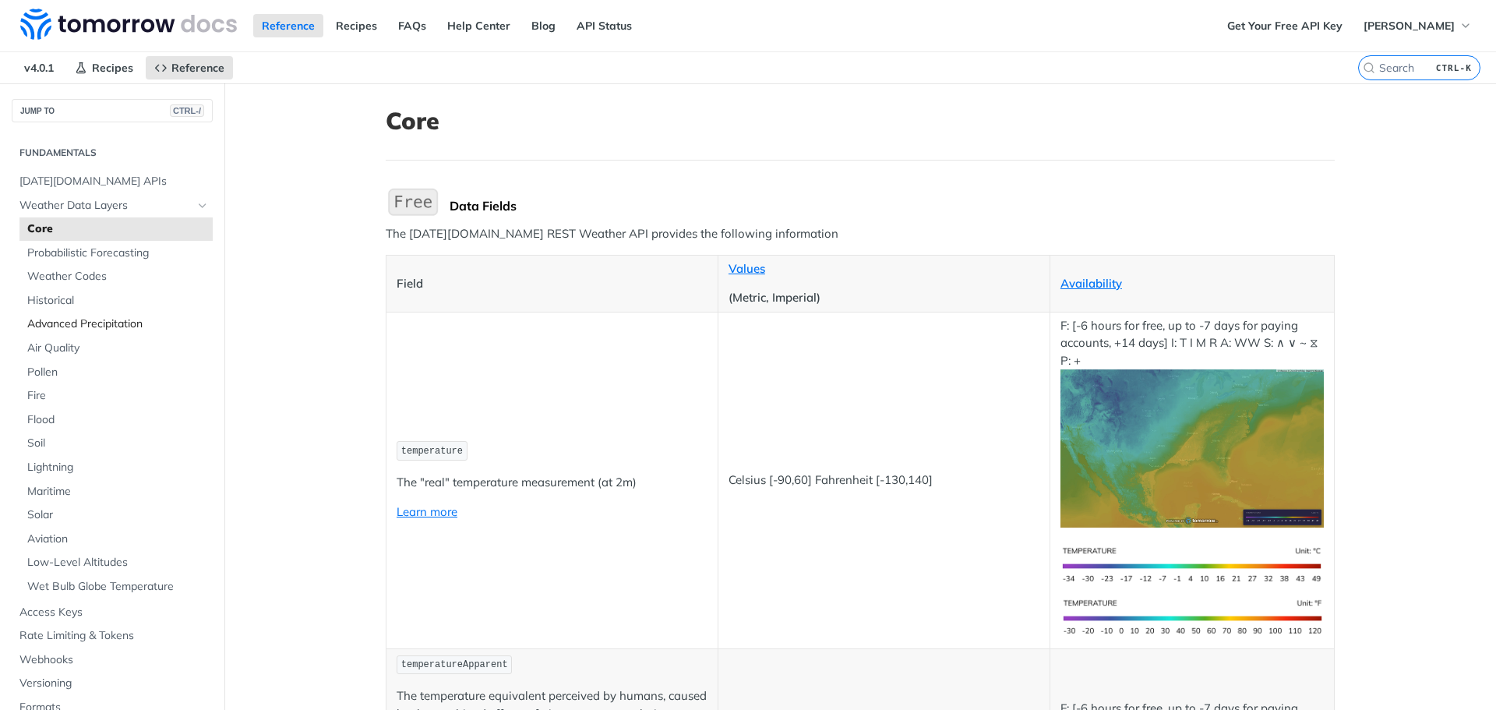
click at [69, 326] on span "Advanced Precipitation" at bounding box center [118, 324] width 182 height 16
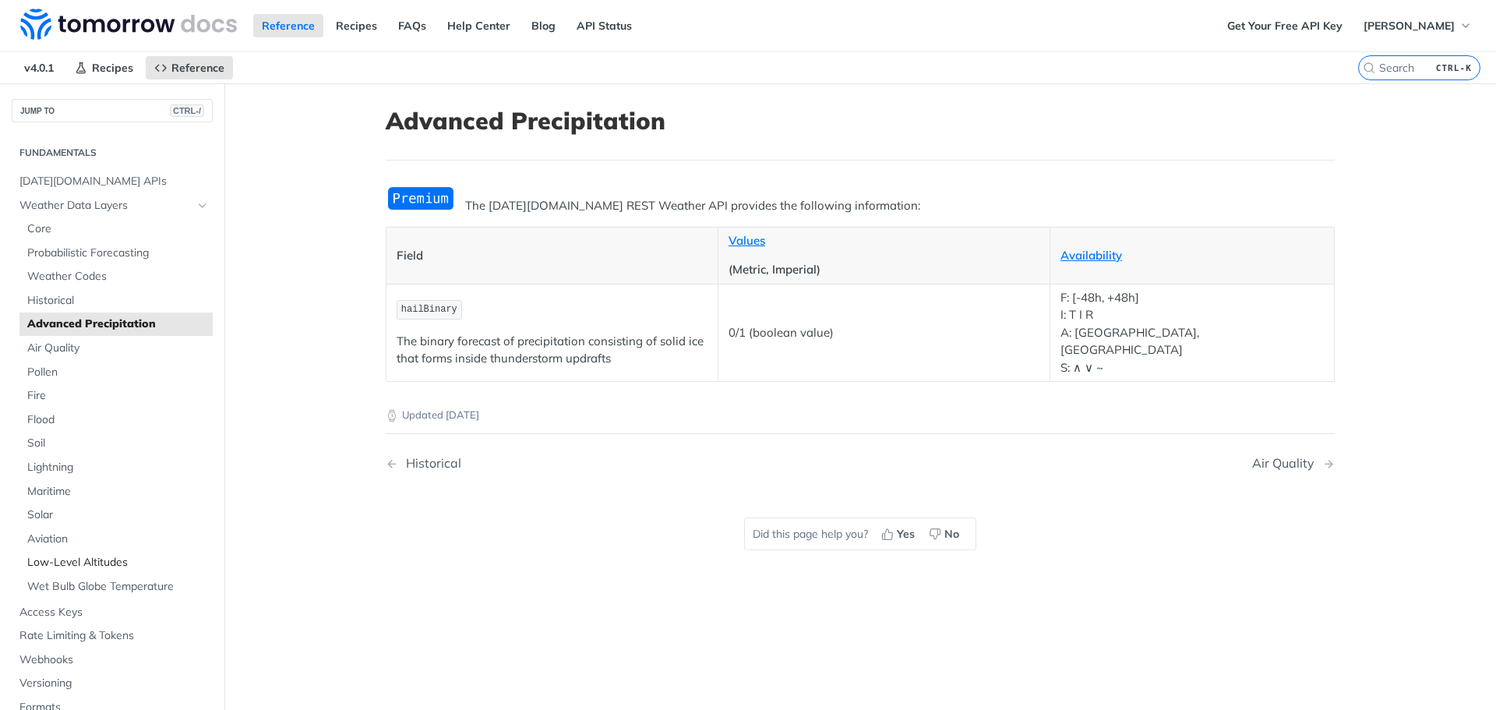
click at [43, 559] on span "Low-Level Altitudes" at bounding box center [118, 563] width 182 height 16
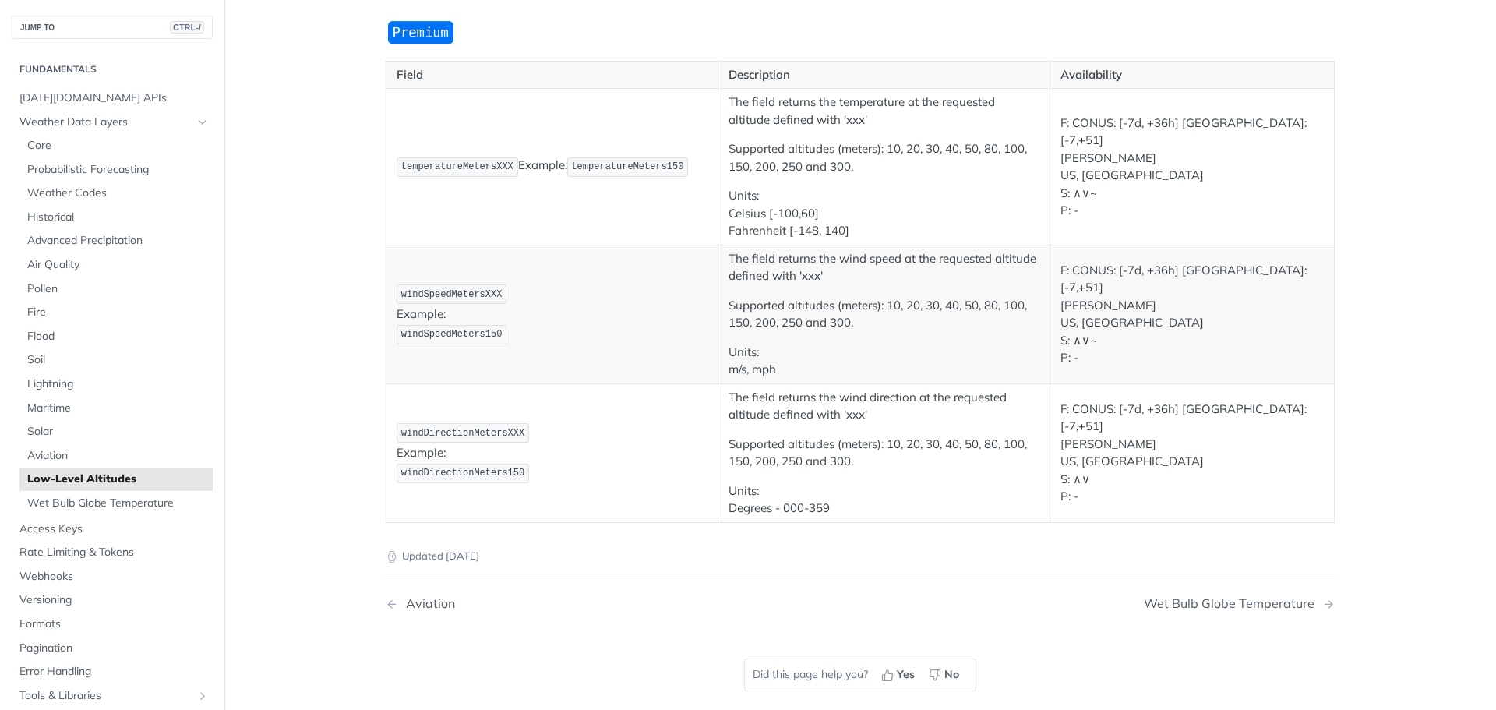
scroll to position [234, 0]
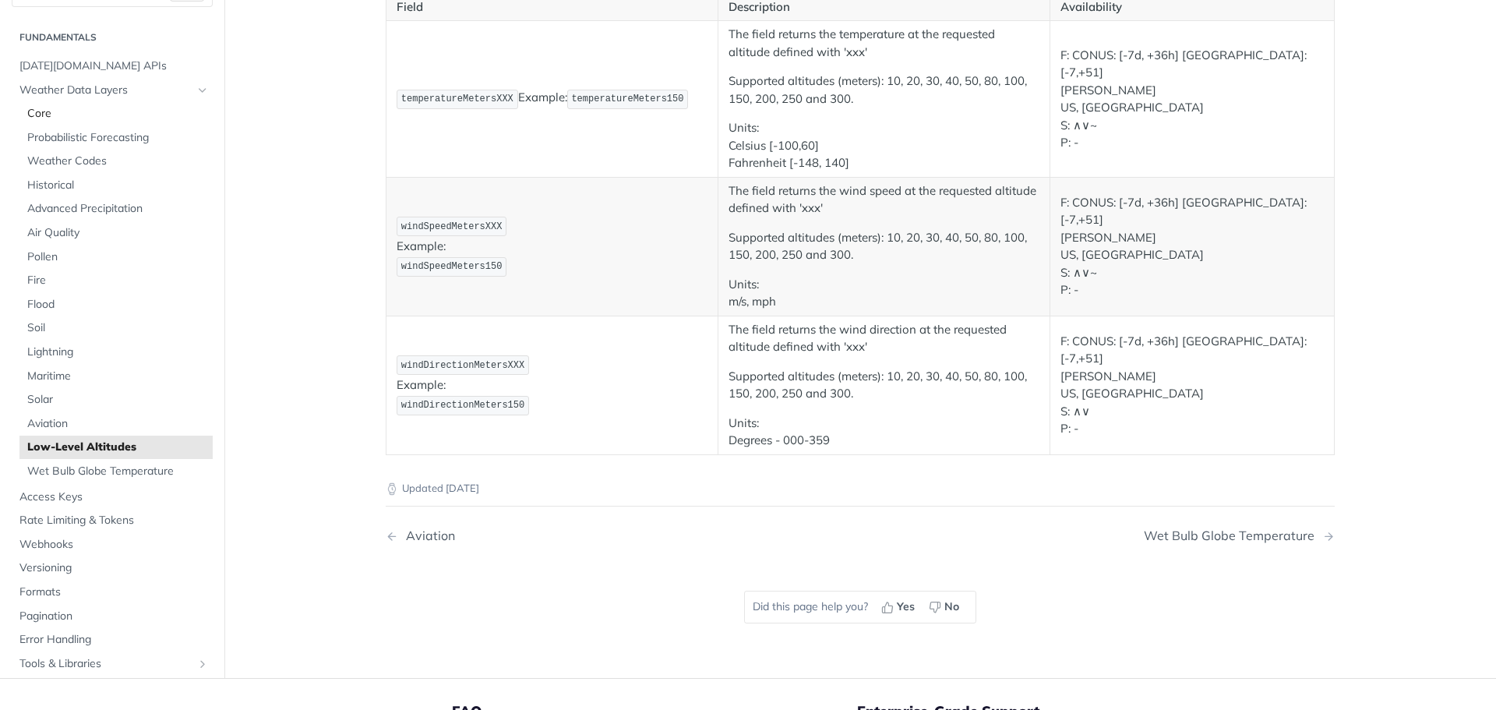
click at [86, 118] on span "Core" at bounding box center [118, 114] width 182 height 16
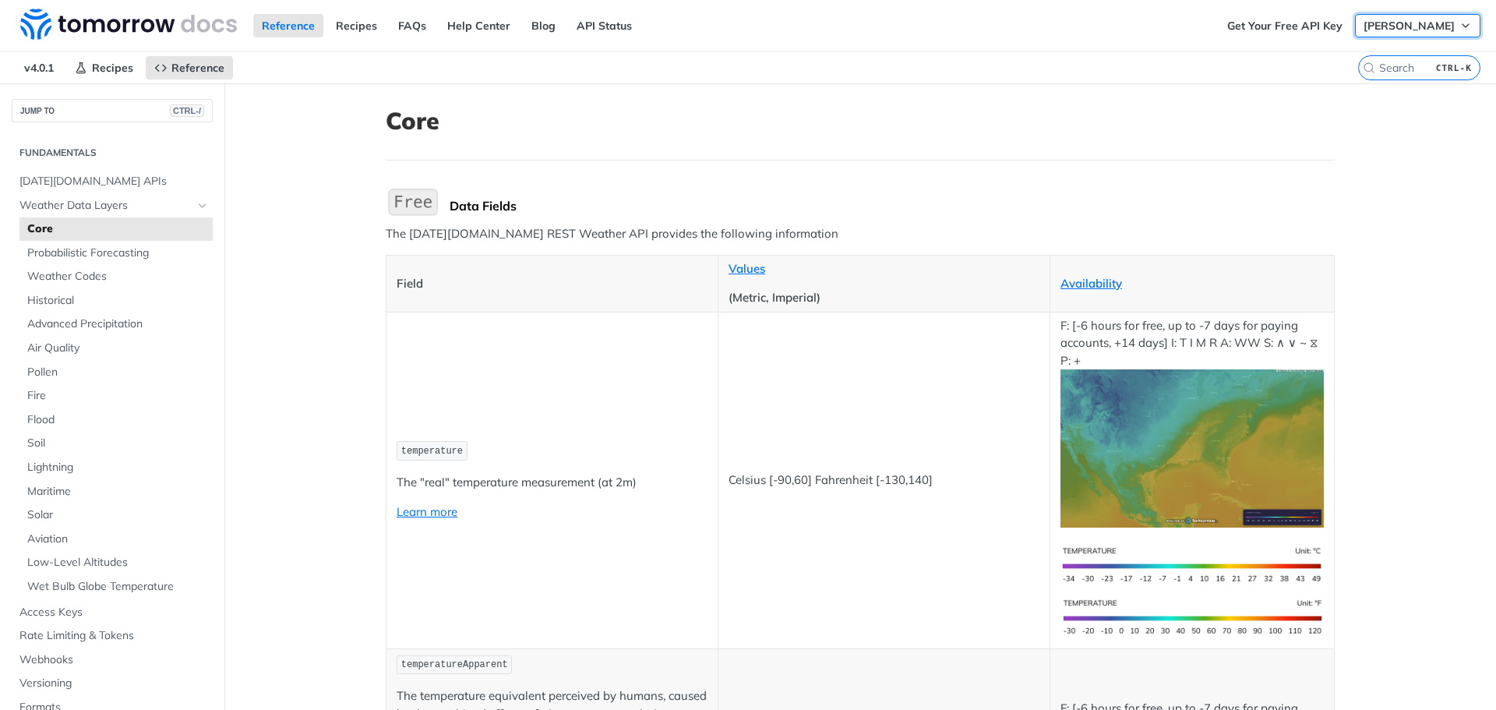
click at [1422, 26] on span "[PERSON_NAME]" at bounding box center [1409, 26] width 91 height 14
click at [96, 62] on span "Recipes" at bounding box center [112, 68] width 41 height 14
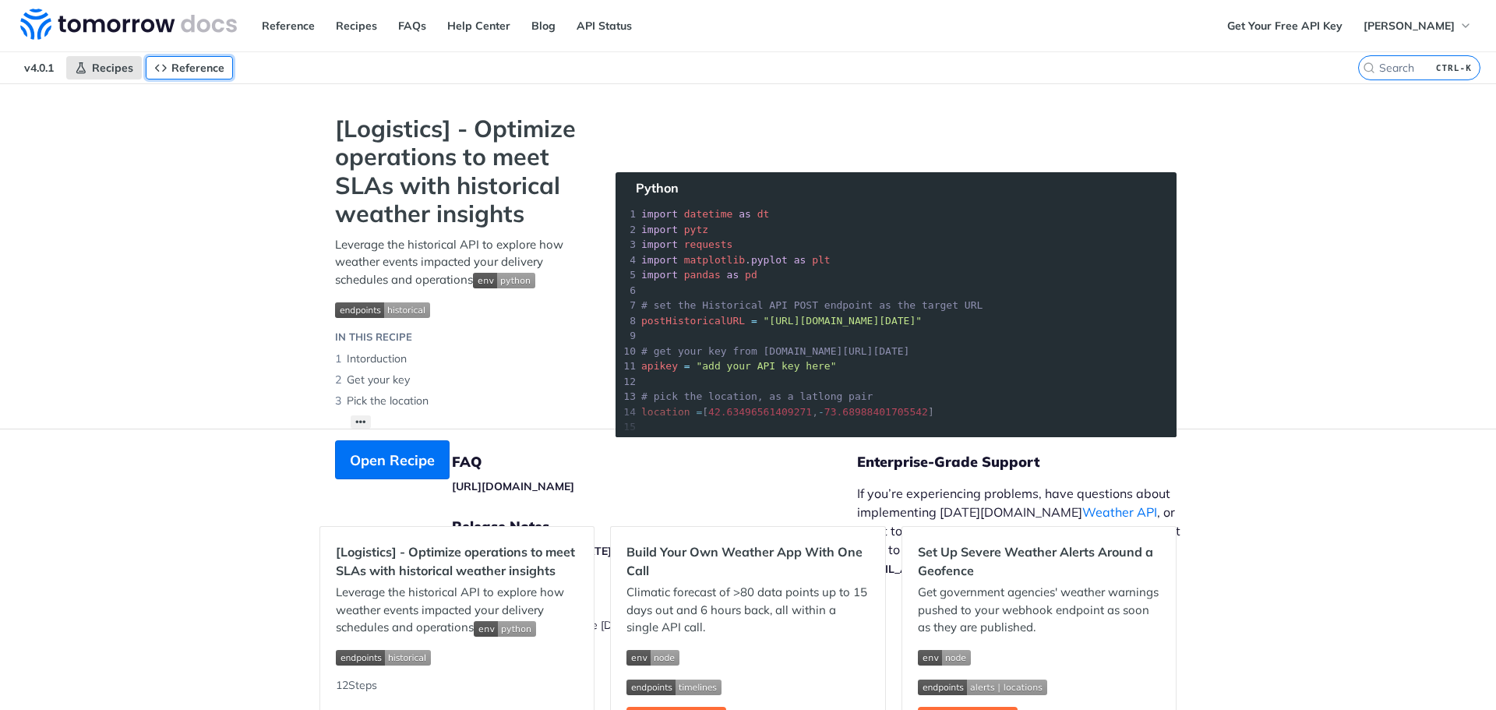
click at [195, 71] on span "Reference" at bounding box center [197, 68] width 53 height 14
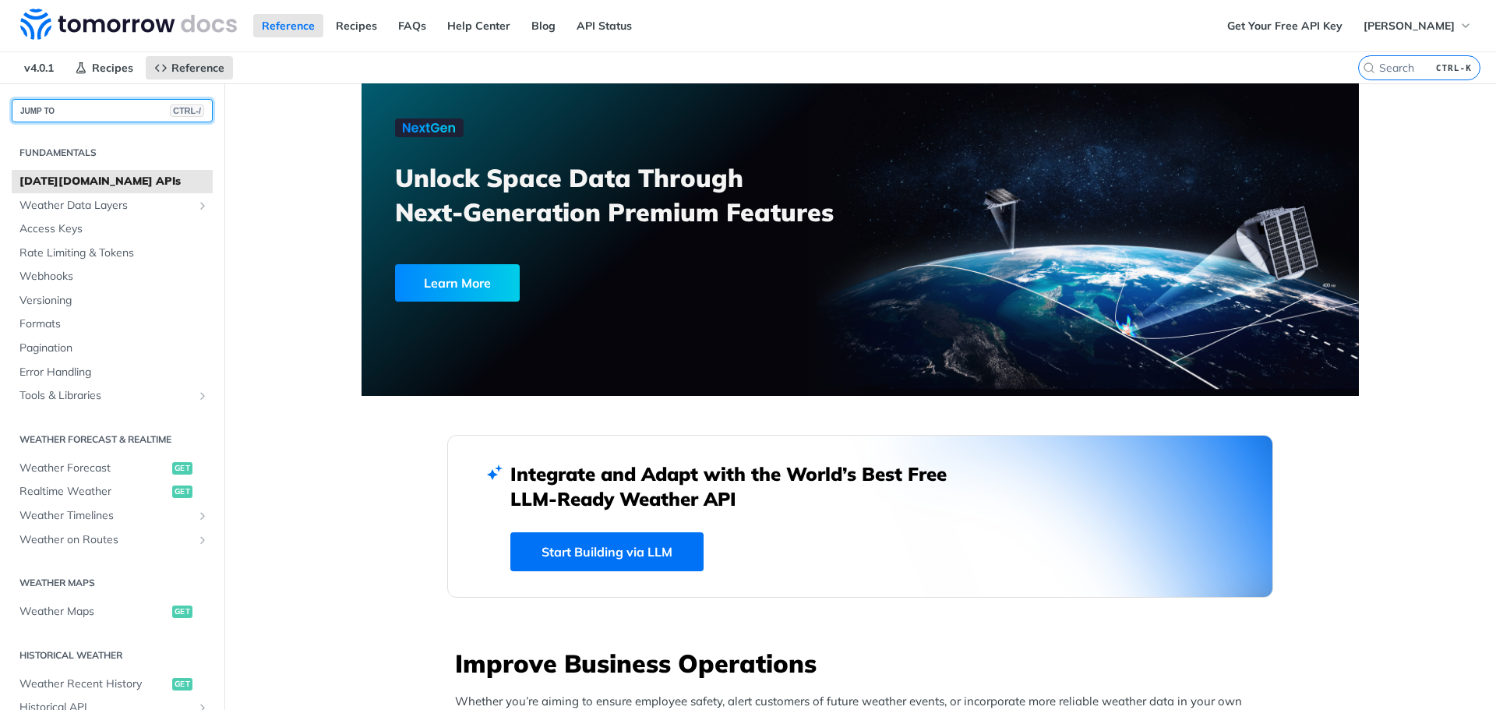
click at [75, 104] on button "JUMP TO CTRL-/" at bounding box center [112, 110] width 201 height 23
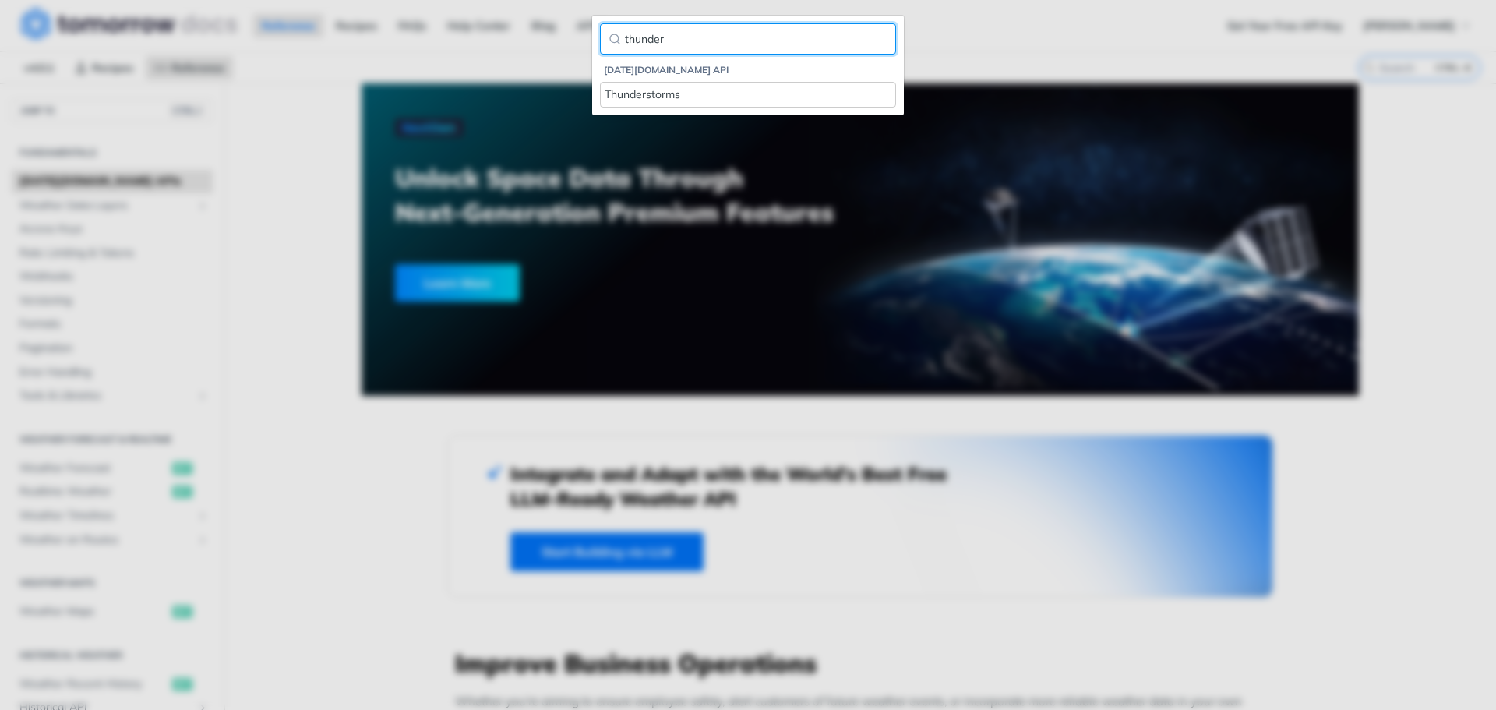
type input "thunder"
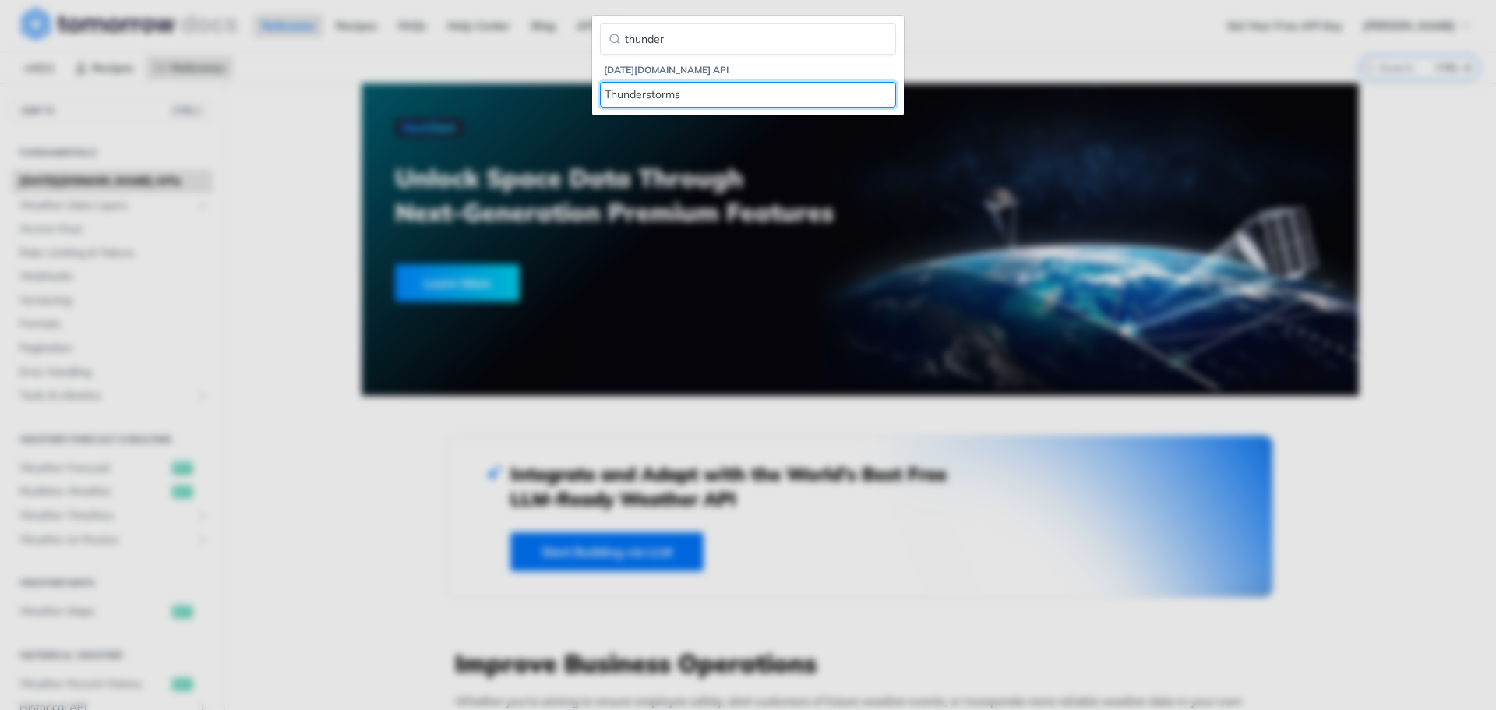
click at [637, 86] on link "Thunderstorms" at bounding box center [748, 95] width 296 height 26
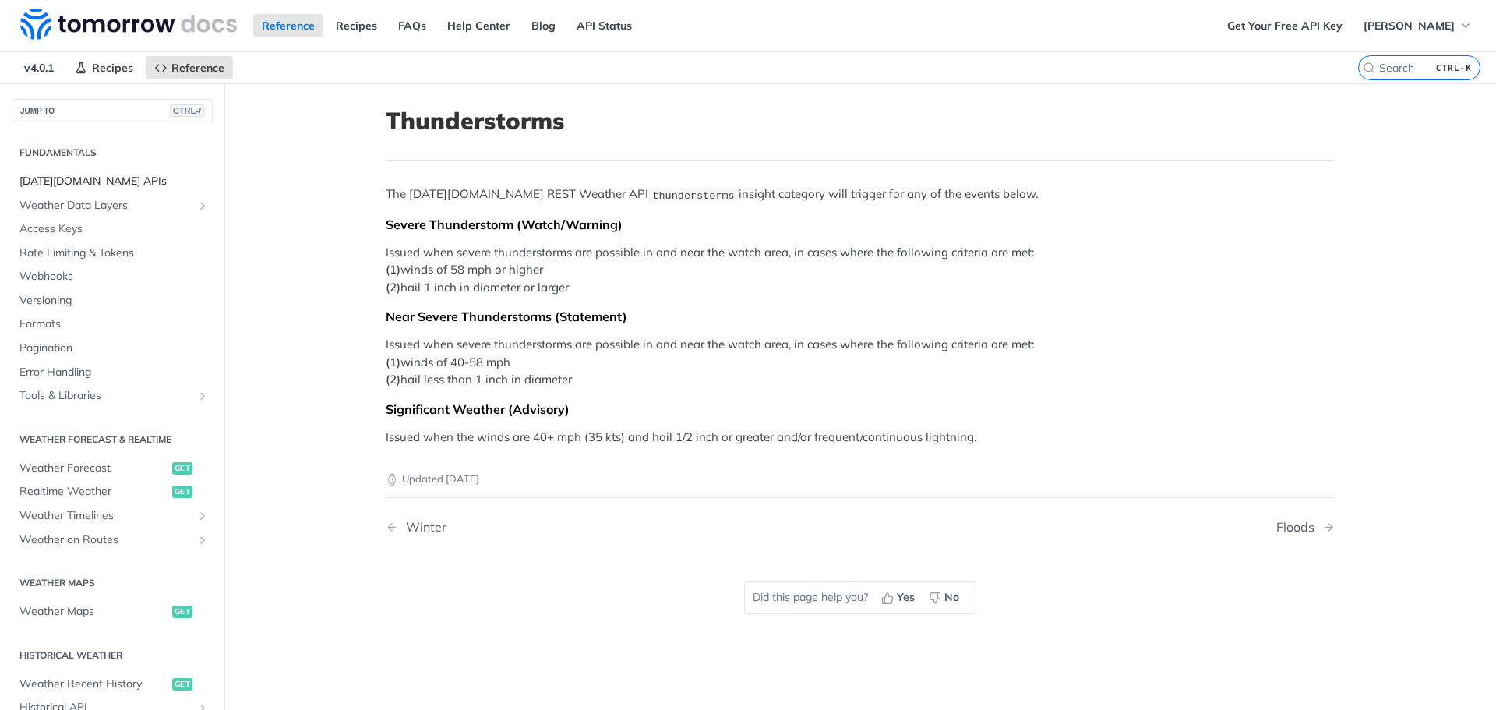
click at [71, 183] on span "Tomorrow.io APIs" at bounding box center [113, 182] width 189 height 16
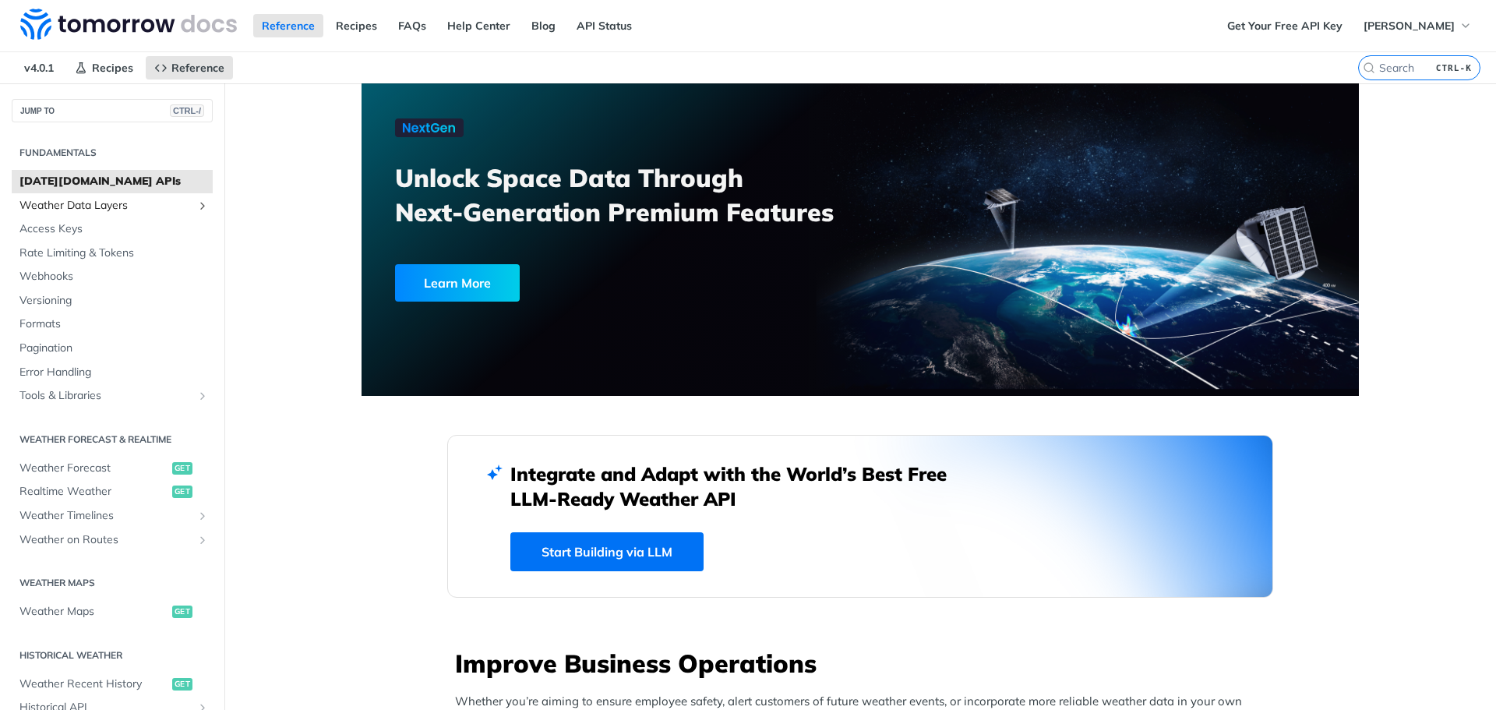
click at [82, 205] on span "Weather Data Layers" at bounding box center [105, 206] width 173 height 16
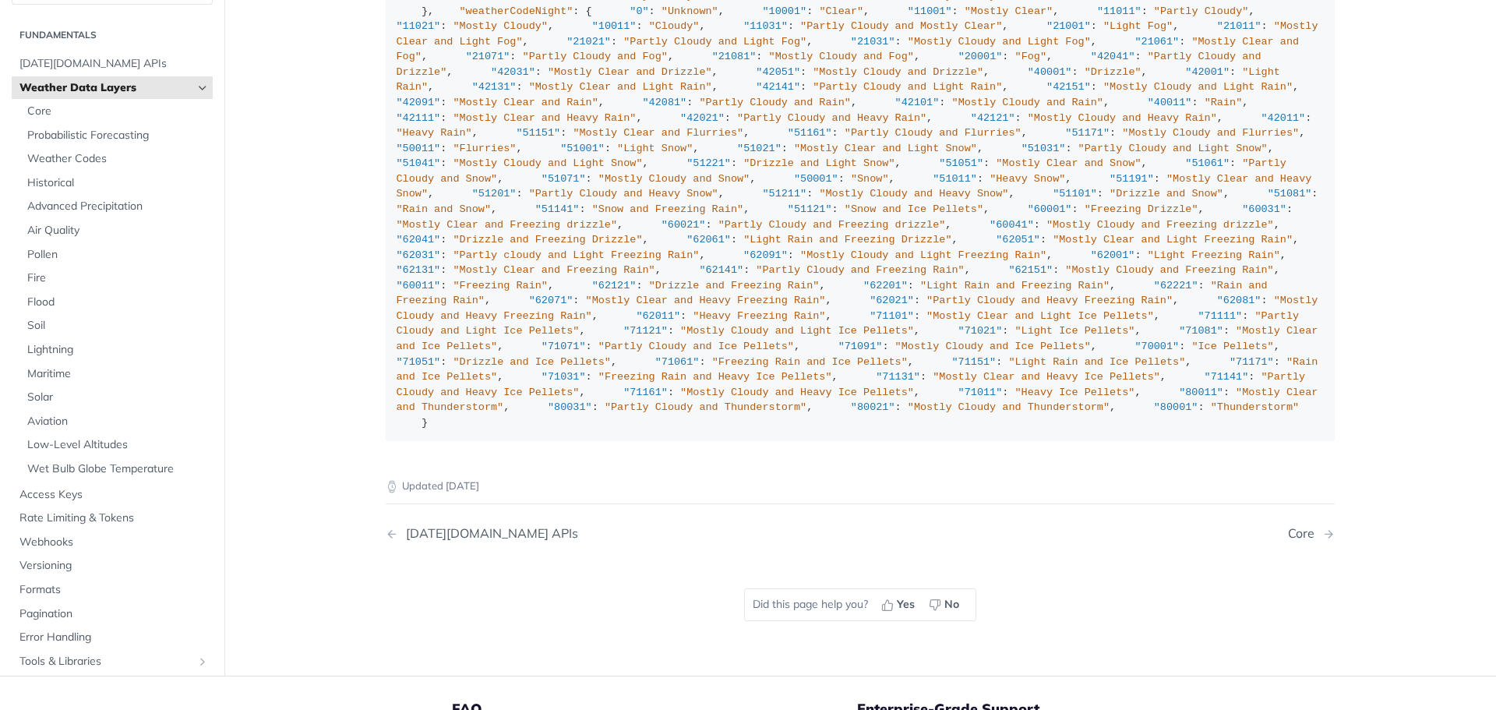
scroll to position [4866, 0]
click at [104, 81] on span "Weather Data Layers" at bounding box center [105, 87] width 173 height 16
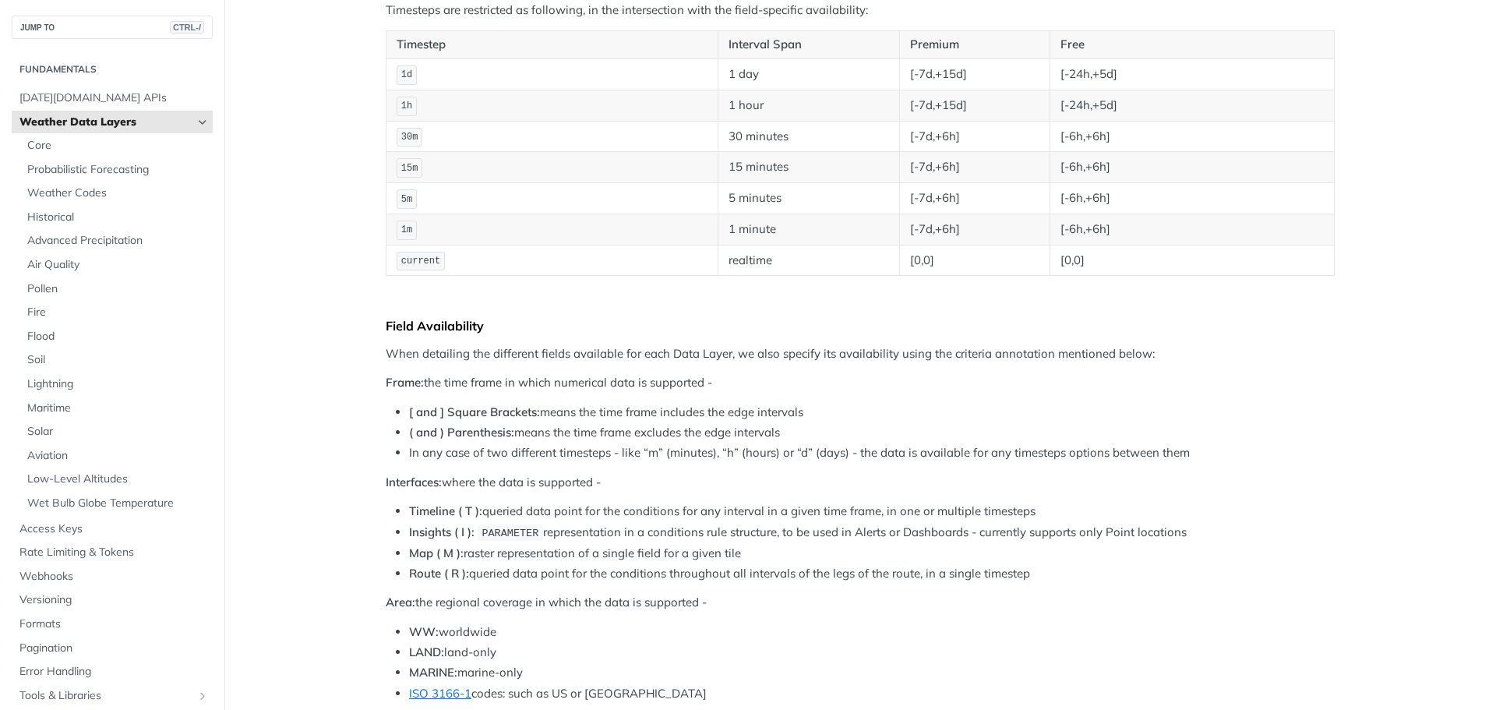
scroll to position [0, 0]
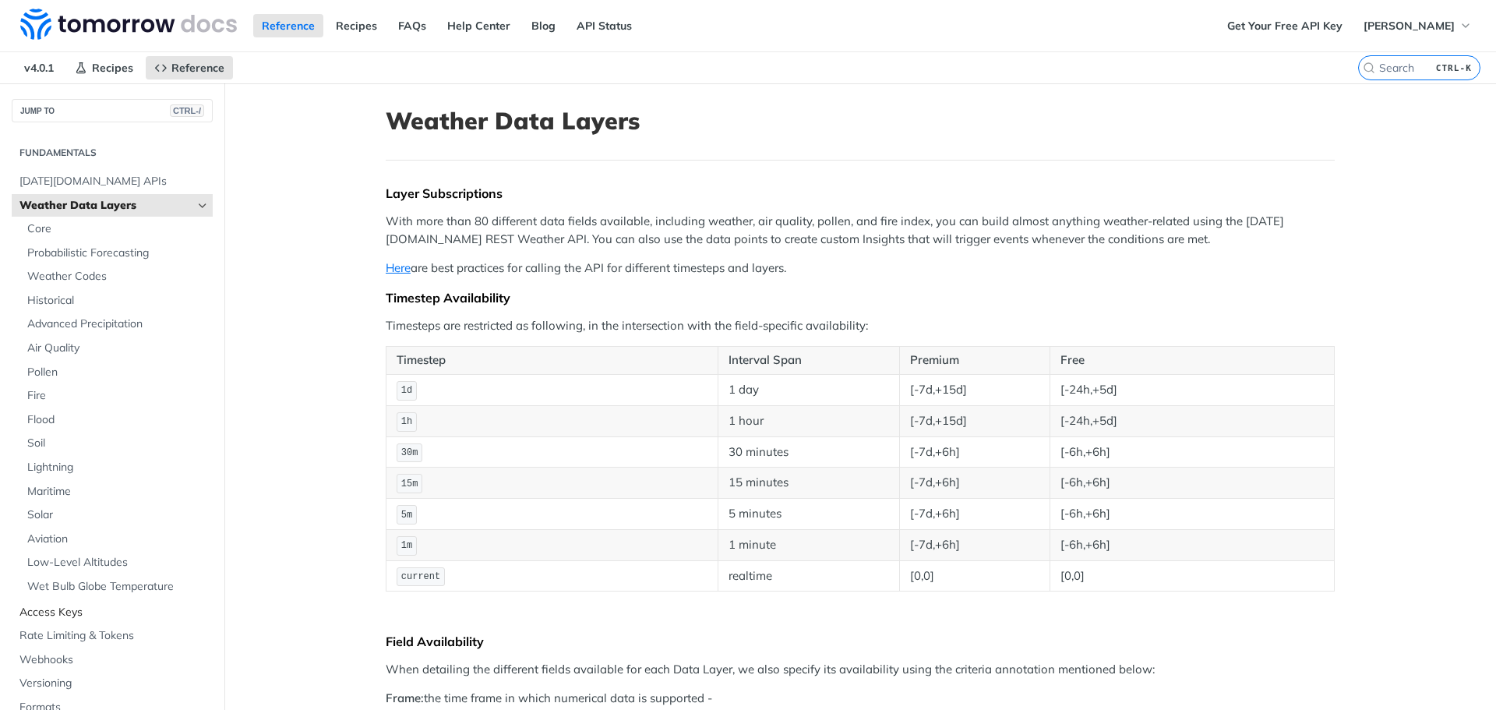
click at [51, 612] on span "Access Keys" at bounding box center [113, 613] width 189 height 16
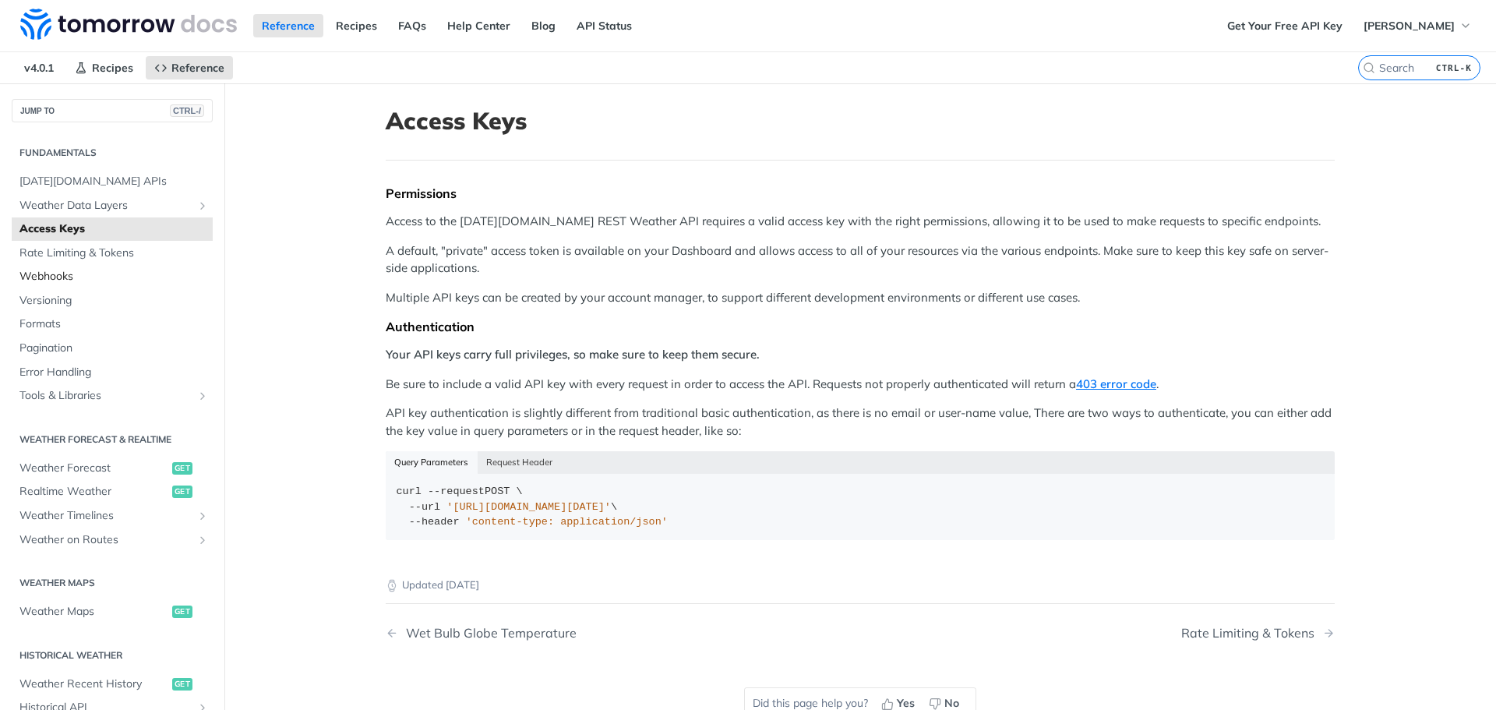
click at [97, 278] on span "Webhooks" at bounding box center [113, 277] width 189 height 16
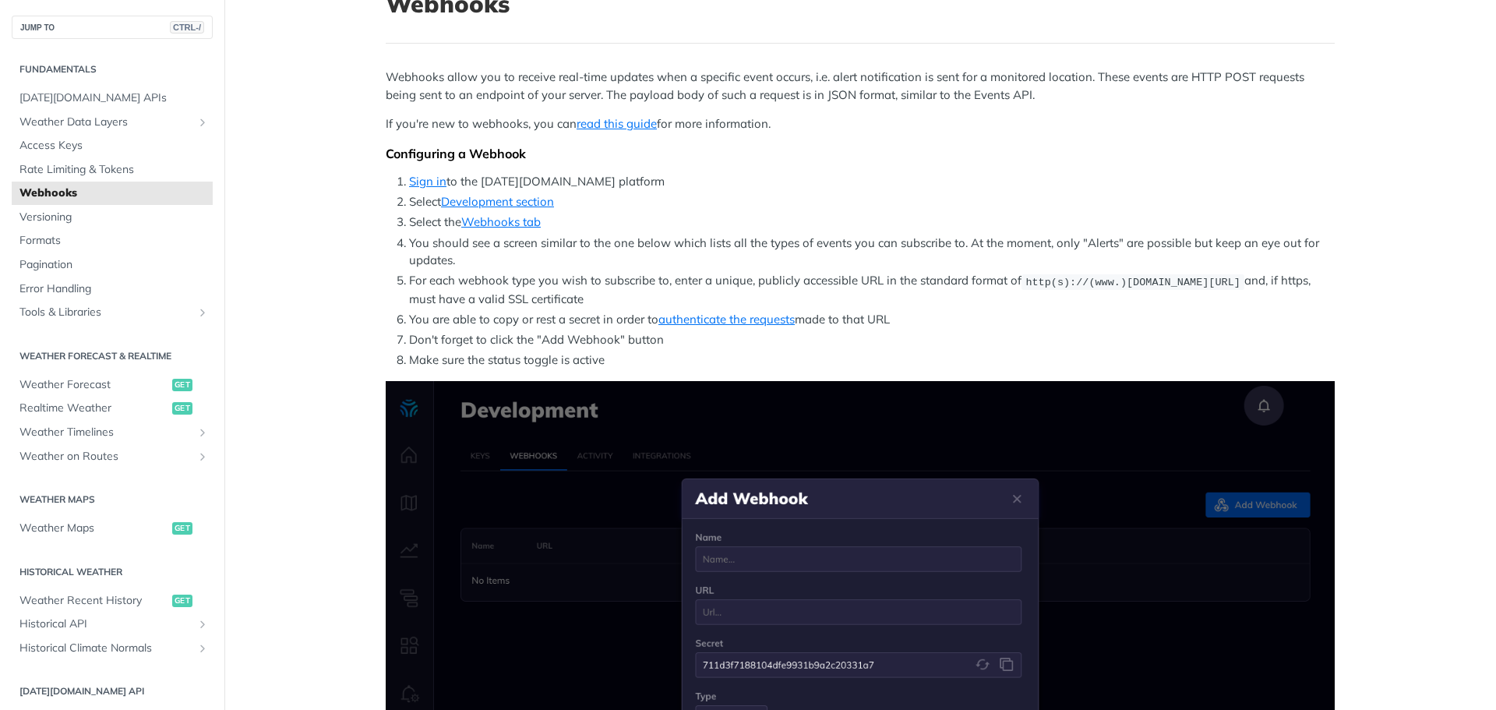
scroll to position [78, 0]
